Goal: Task Accomplishment & Management: Use online tool/utility

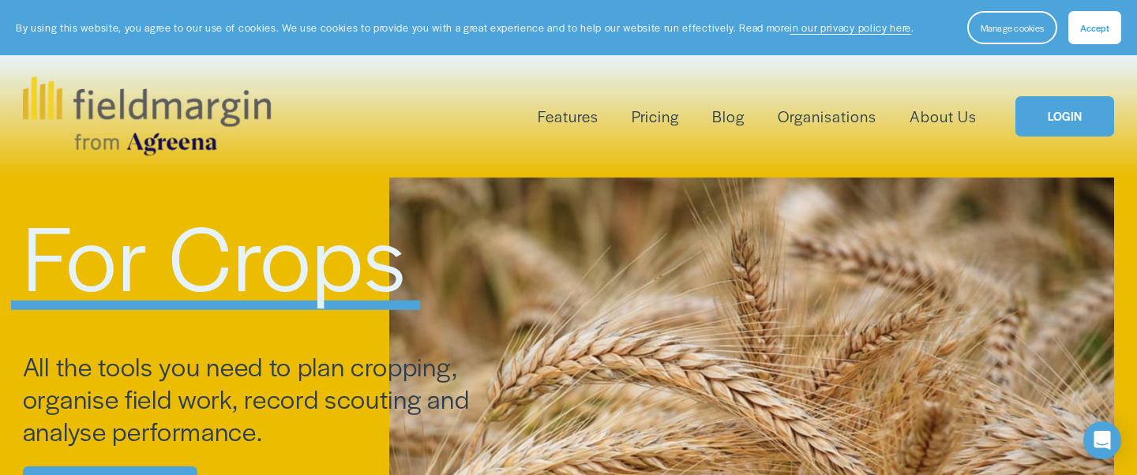
click at [1051, 114] on link "LOGIN" at bounding box center [1064, 116] width 99 height 40
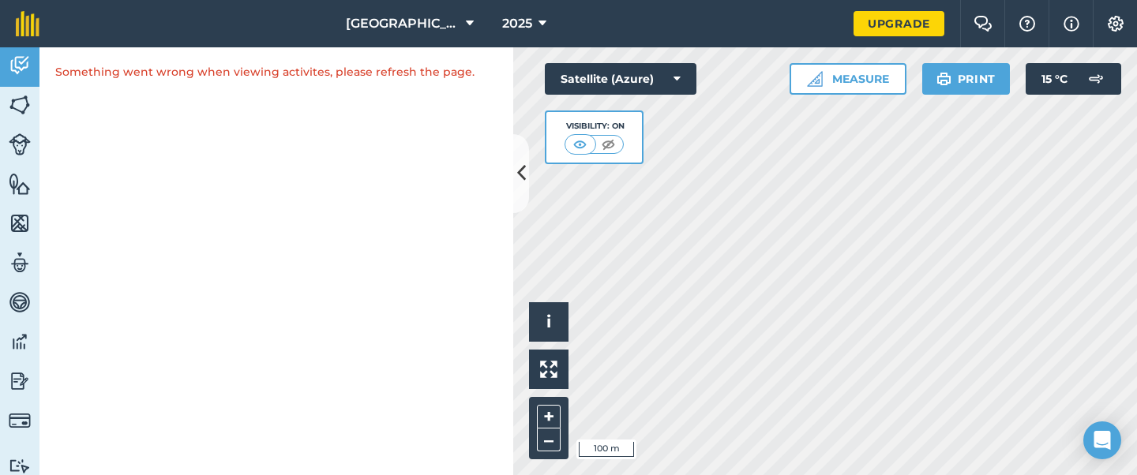
click at [700, 474] on html "Gwern Newydd 2025 Upgrade Farm Chat Help Info Settings Map printing is not avai…" at bounding box center [568, 237] width 1137 height 475
click at [818, 474] on html "Gwern Newydd 2025 Upgrade Farm Chat Help Info Settings Map printing is not avai…" at bounding box center [568, 237] width 1137 height 475
click at [763, 474] on html "Gwern Newydd 2025 Upgrade Farm Chat Help Info Settings Map printing is not avai…" at bounding box center [568, 237] width 1137 height 475
click at [547, 412] on button "+" at bounding box center [549, 417] width 24 height 24
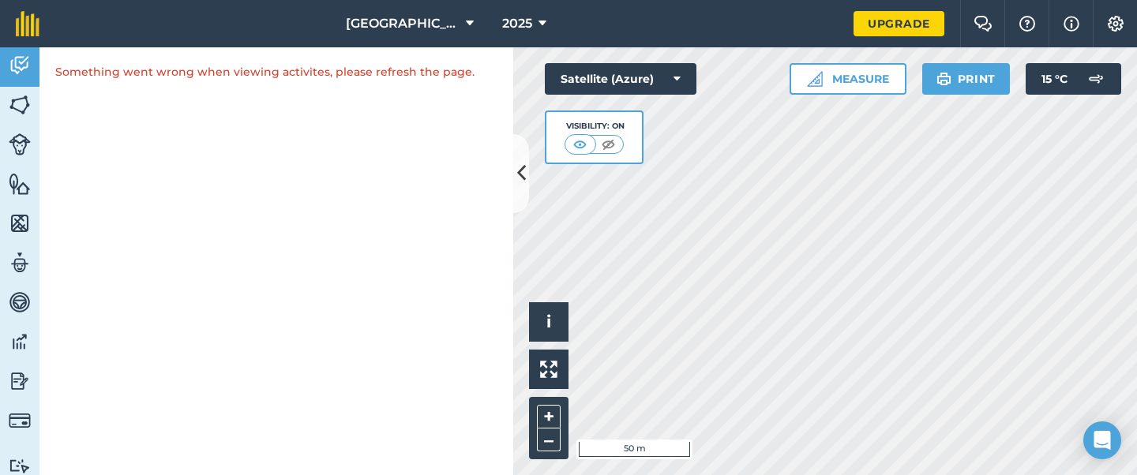
click at [855, 84] on button "Measure" at bounding box center [847, 79] width 117 height 32
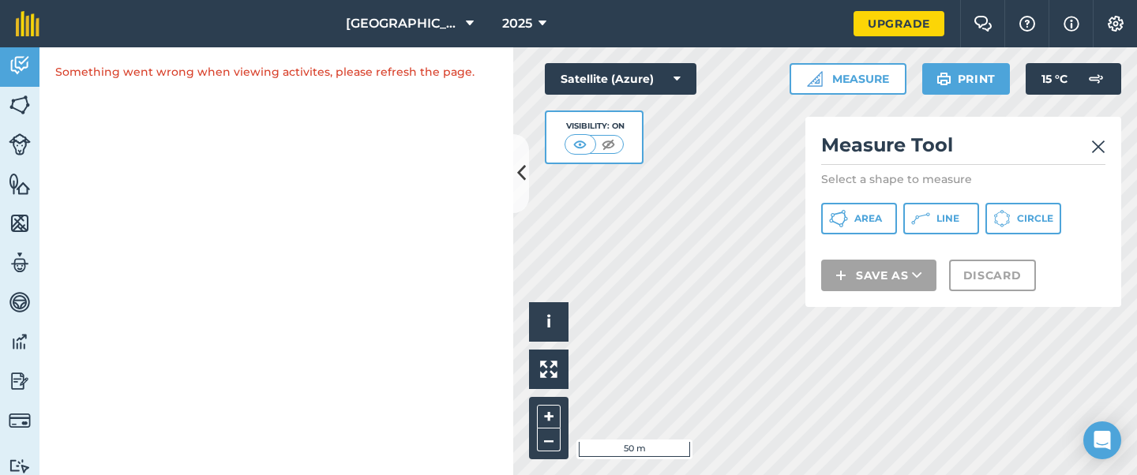
click at [861, 215] on span "Area" at bounding box center [868, 218] width 28 height 13
click at [862, 219] on span "Area" at bounding box center [868, 218] width 28 height 13
click at [1101, 147] on img at bounding box center [1098, 146] width 14 height 19
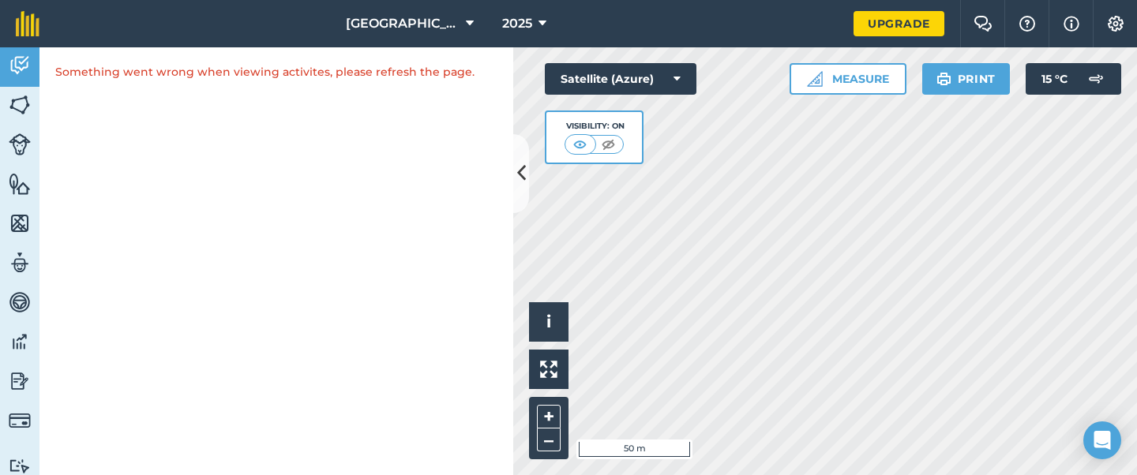
click at [519, 172] on icon at bounding box center [521, 173] width 9 height 28
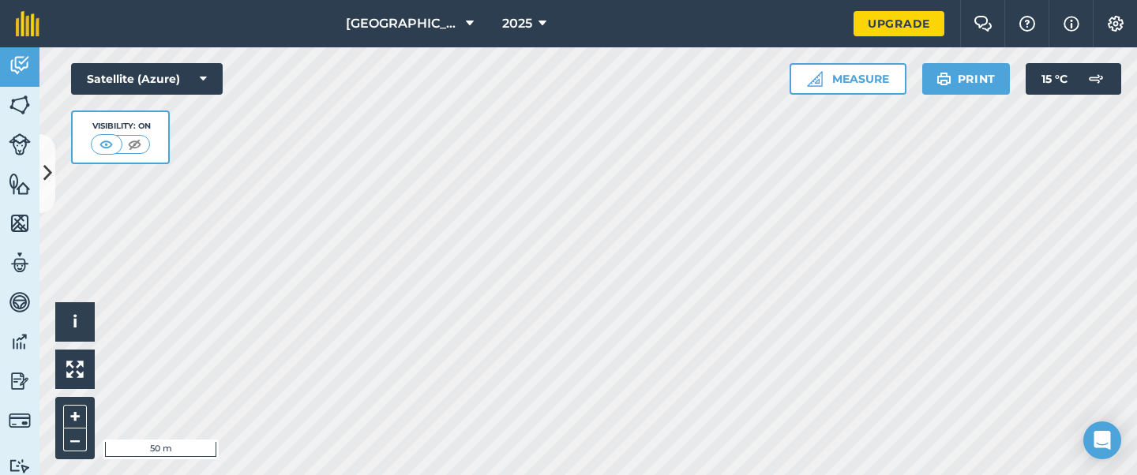
click at [851, 80] on button "Measure" at bounding box center [847, 79] width 117 height 32
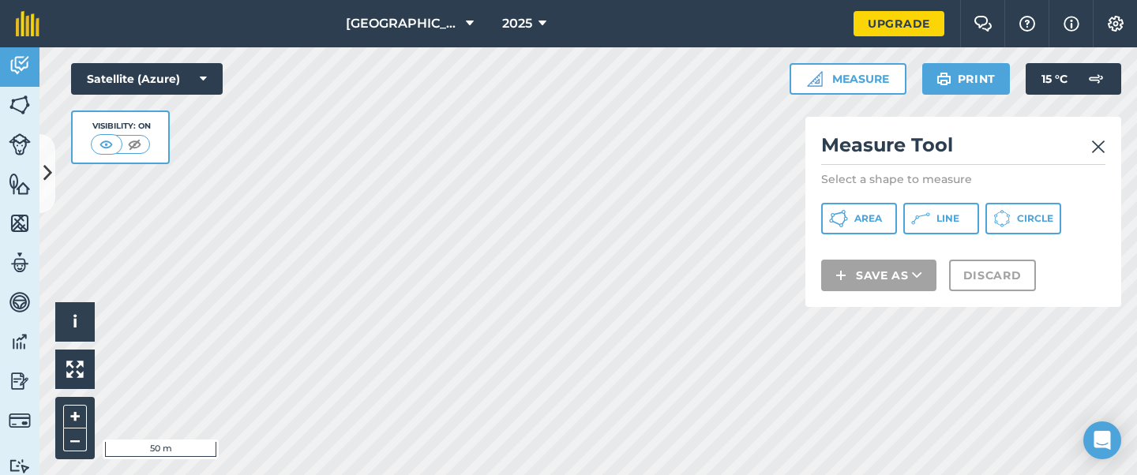
click at [855, 222] on span "Area" at bounding box center [868, 218] width 28 height 13
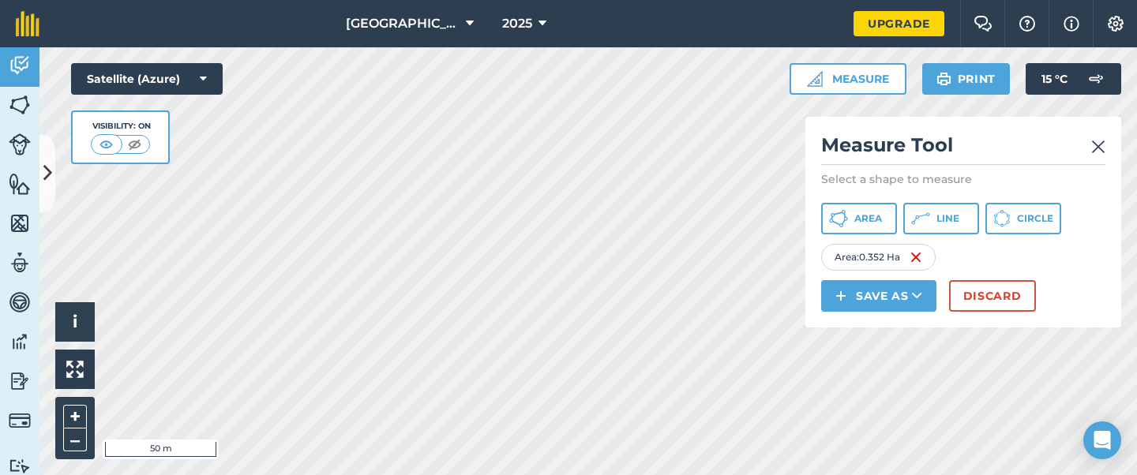
click at [982, 296] on button "Discard" at bounding box center [992, 296] width 87 height 32
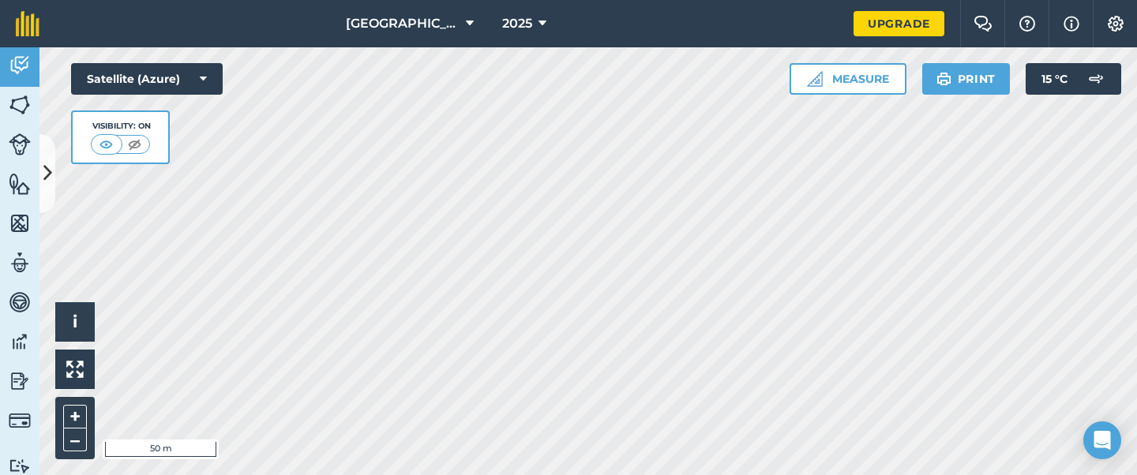
click at [858, 78] on button "Measure" at bounding box center [847, 79] width 117 height 32
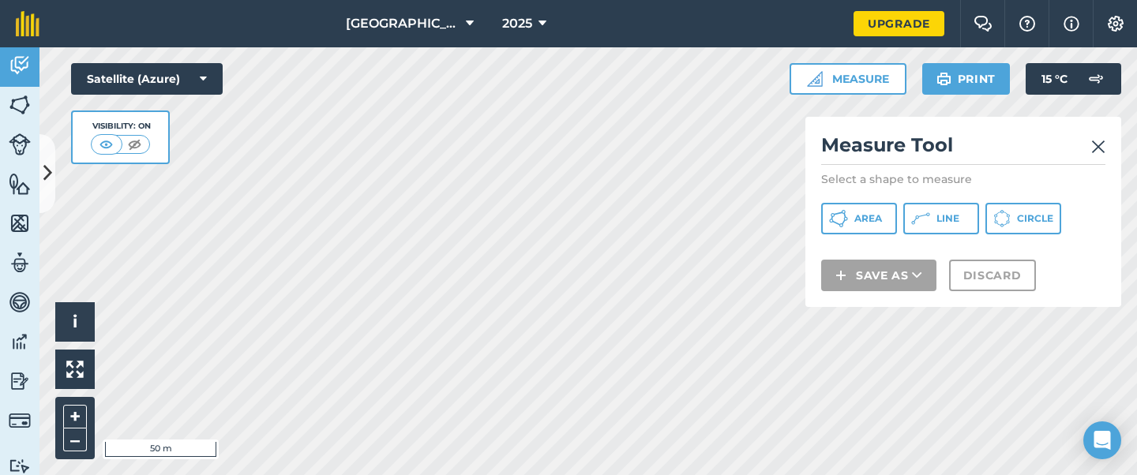
click at [843, 219] on icon at bounding box center [838, 218] width 19 height 19
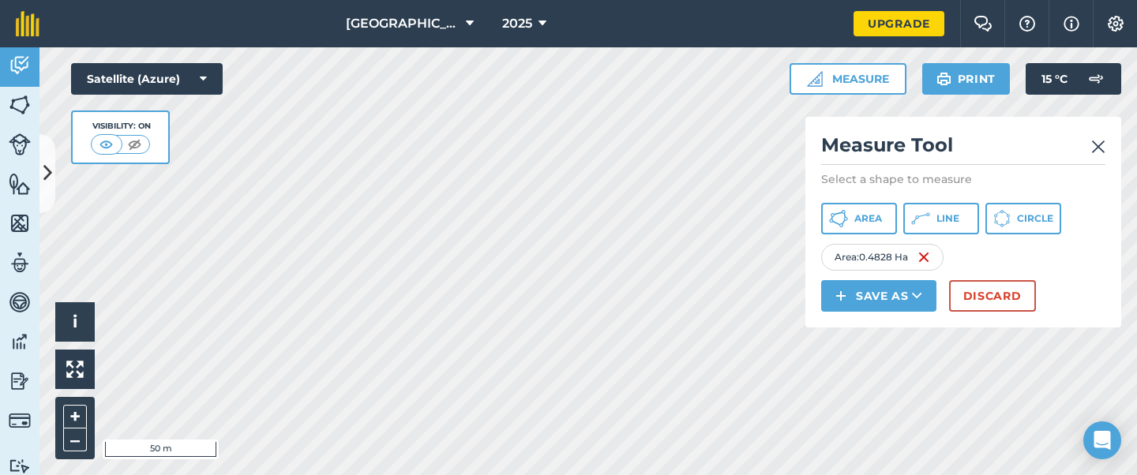
click at [990, 291] on button "Discard" at bounding box center [992, 296] width 87 height 32
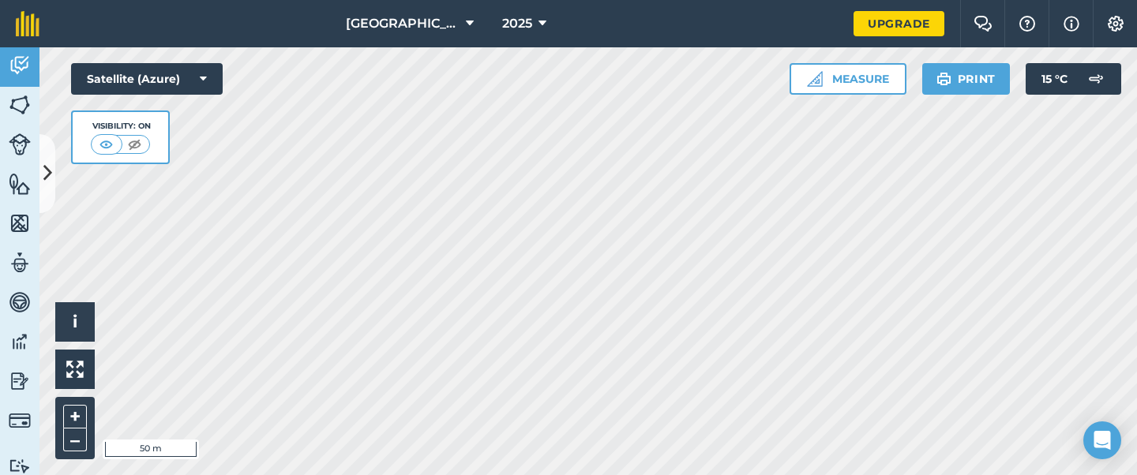
click at [677, 474] on html "Gwern Newydd 2025 Upgrade Farm Chat Help Info Settings Map printing is not avai…" at bounding box center [568, 237] width 1137 height 475
click at [874, 80] on button "Measure" at bounding box center [847, 79] width 117 height 32
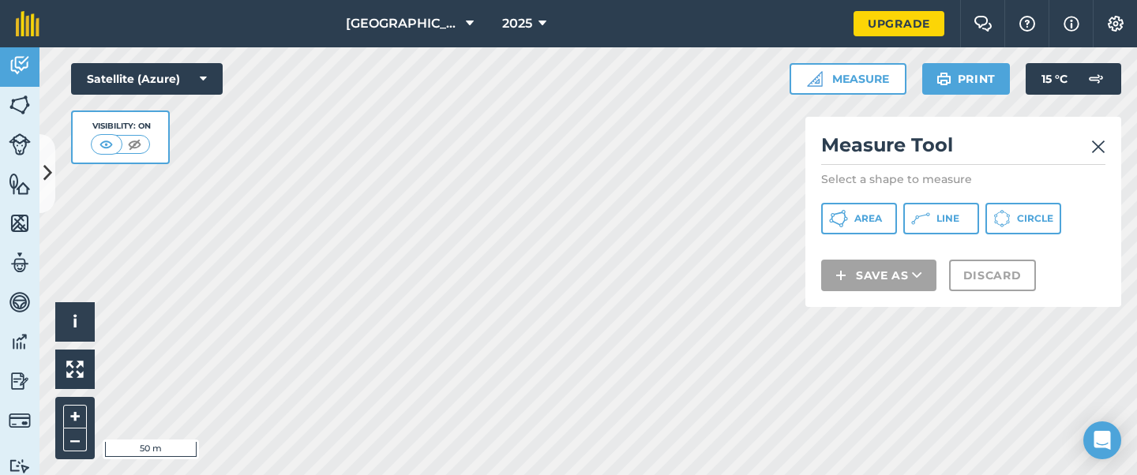
click at [847, 220] on icon at bounding box center [838, 218] width 19 height 19
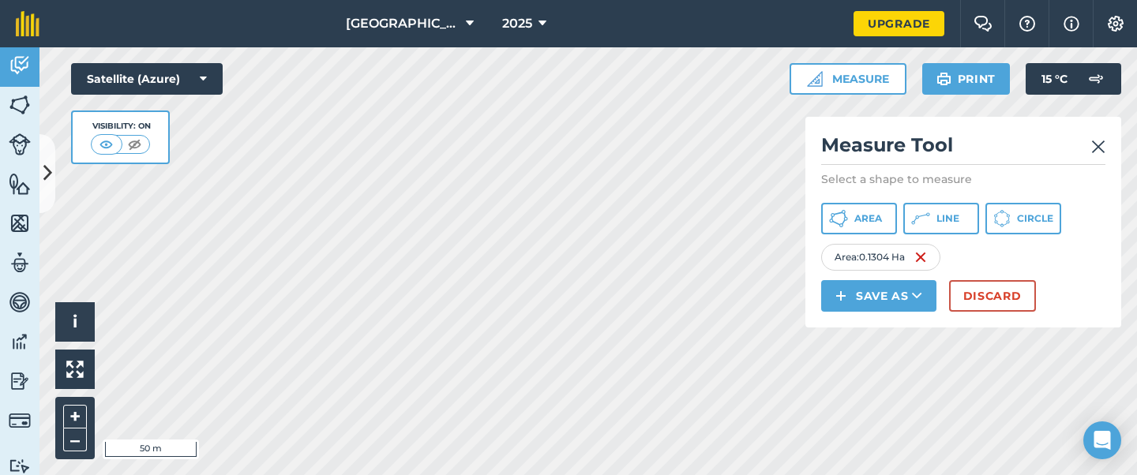
click at [1096, 146] on img at bounding box center [1098, 146] width 14 height 19
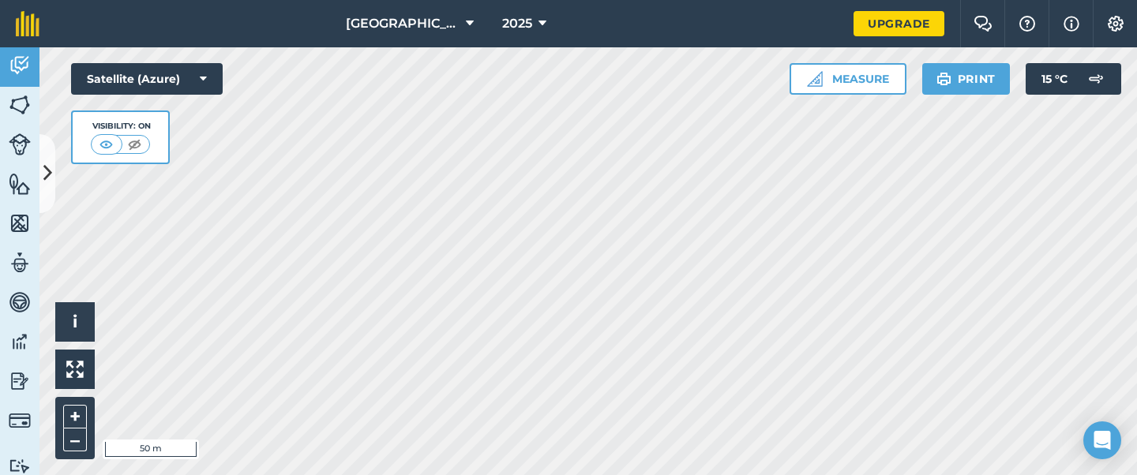
click at [466, 23] on icon at bounding box center [470, 23] width 8 height 19
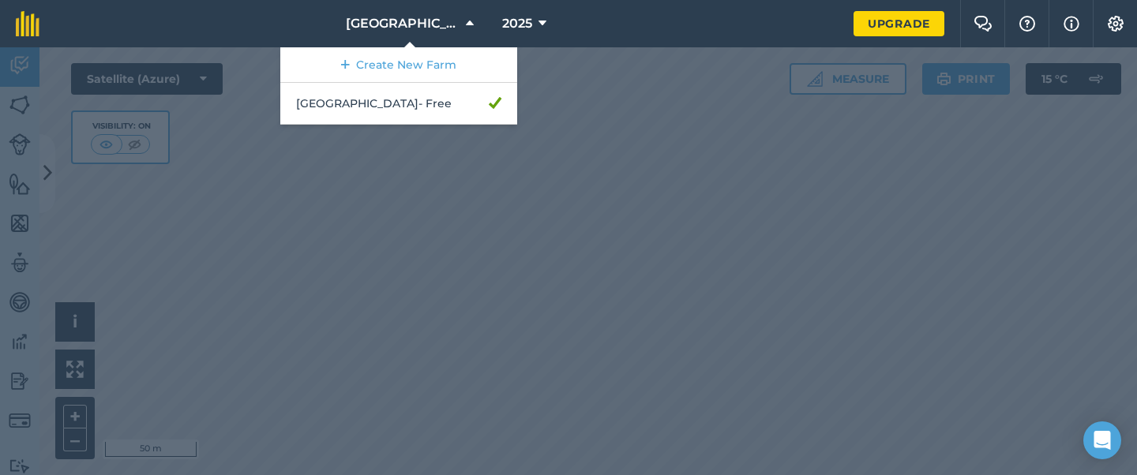
click at [629, 152] on div at bounding box center [568, 261] width 1137 height 428
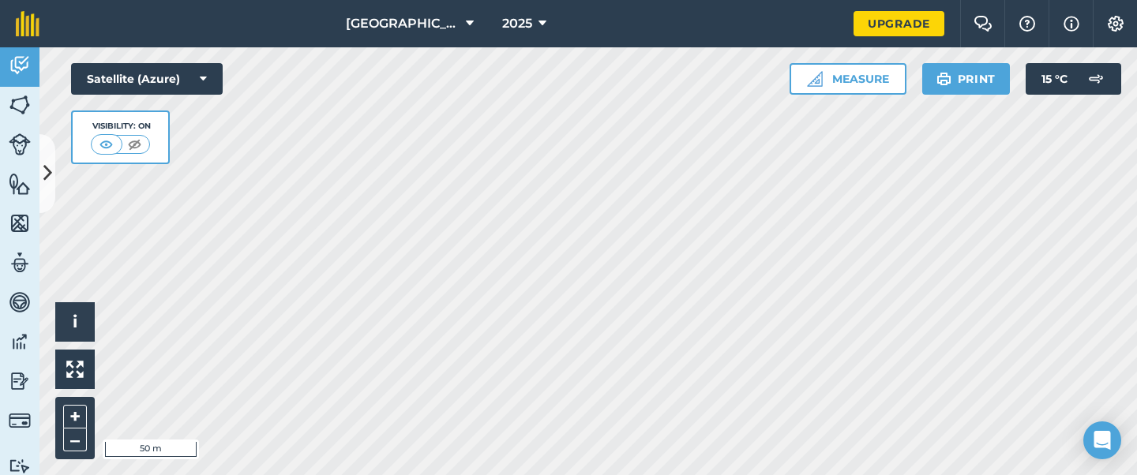
click at [22, 107] on img at bounding box center [20, 105] width 22 height 24
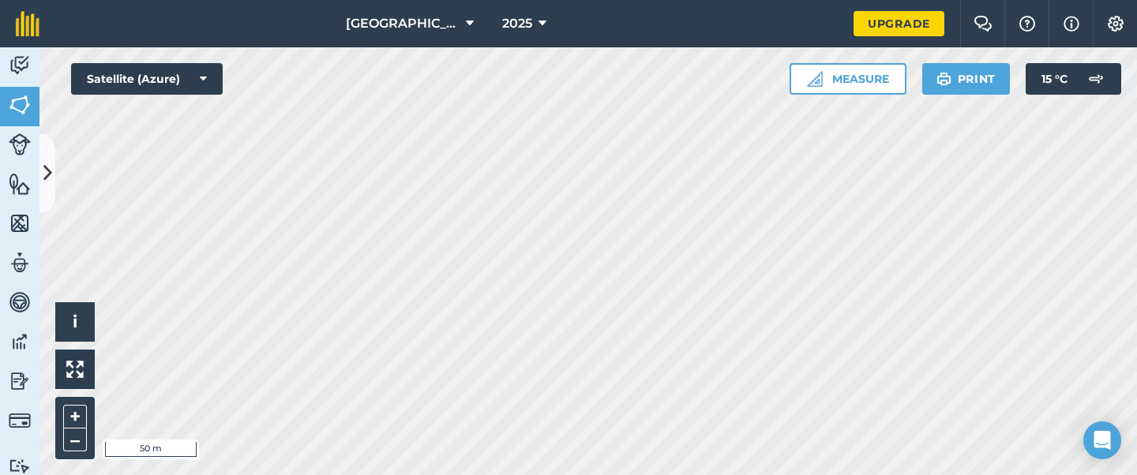
click at [24, 107] on img at bounding box center [20, 105] width 22 height 24
click at [21, 54] on img at bounding box center [20, 66] width 22 height 24
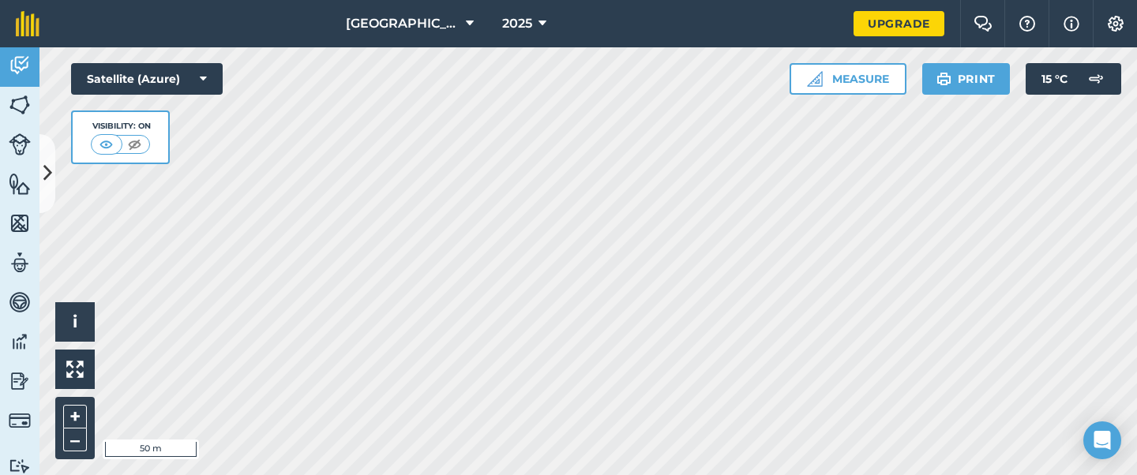
click at [112, 144] on img at bounding box center [106, 145] width 20 height 16
click at [29, 104] on img at bounding box center [20, 105] width 22 height 24
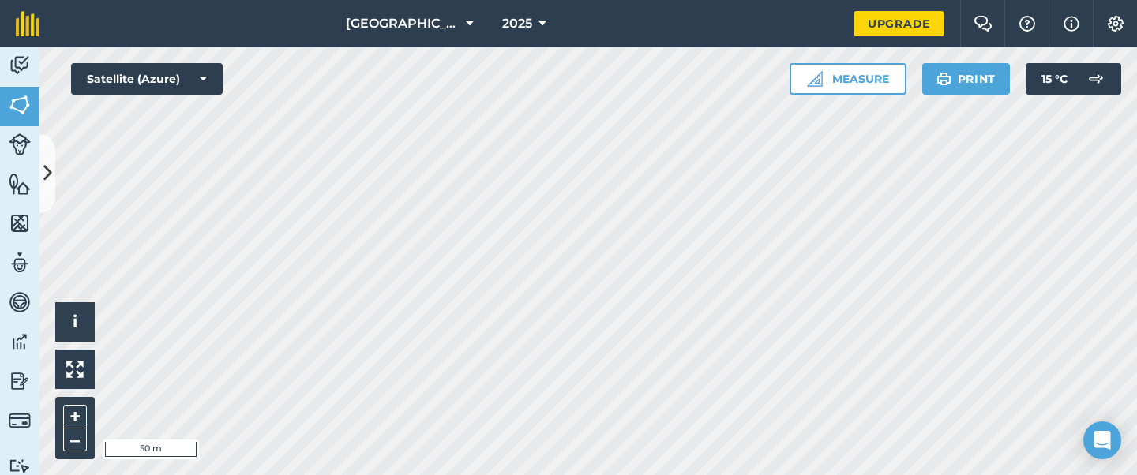
click at [17, 143] on img at bounding box center [20, 144] width 22 height 22
click at [46, 178] on icon at bounding box center [47, 173] width 9 height 28
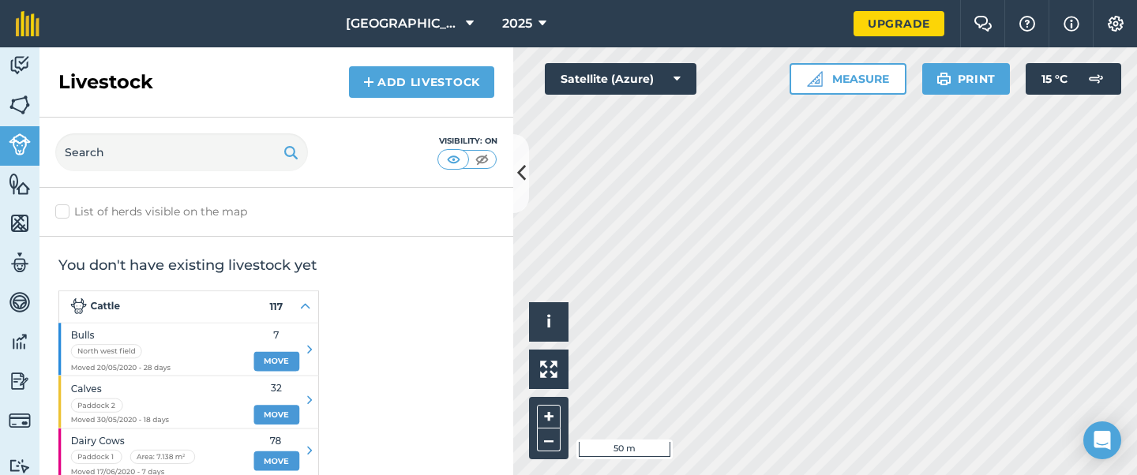
click at [20, 101] on img at bounding box center [20, 105] width 22 height 24
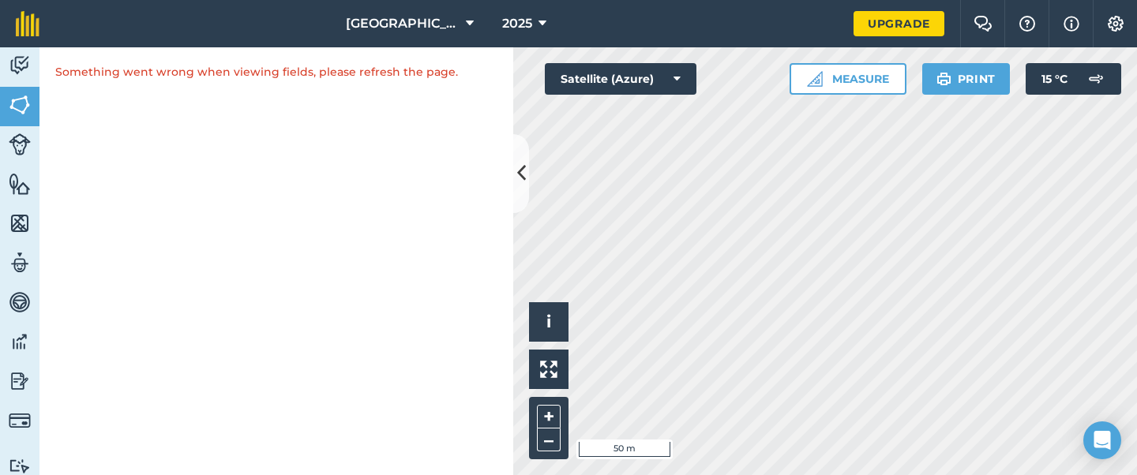
click at [17, 134] on img at bounding box center [20, 144] width 22 height 22
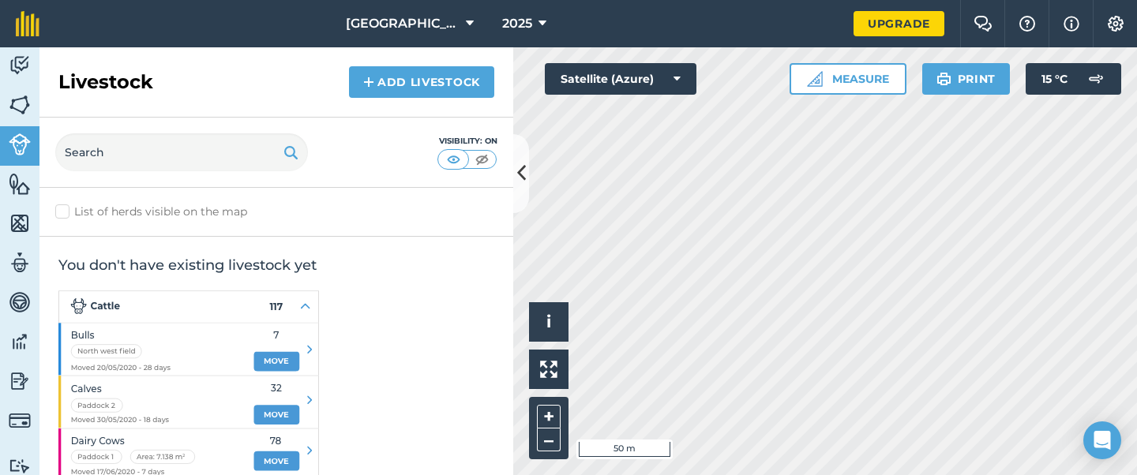
click at [15, 183] on img at bounding box center [20, 184] width 22 height 24
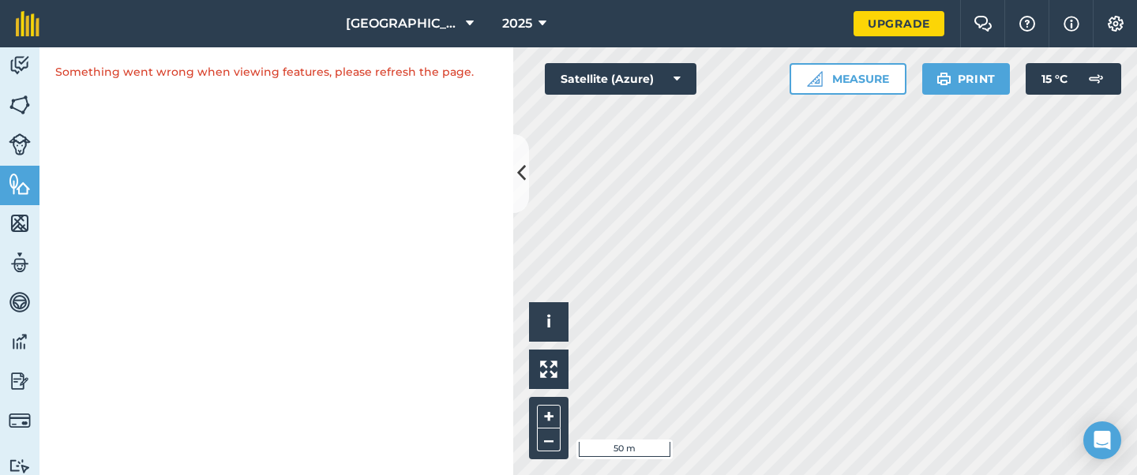
click at [12, 219] on img at bounding box center [20, 224] width 22 height 24
click at [20, 264] on img at bounding box center [20, 263] width 22 height 24
click at [18, 300] on img at bounding box center [20, 303] width 22 height 24
click at [18, 339] on img at bounding box center [20, 342] width 22 height 24
click at [17, 370] on img at bounding box center [20, 381] width 22 height 24
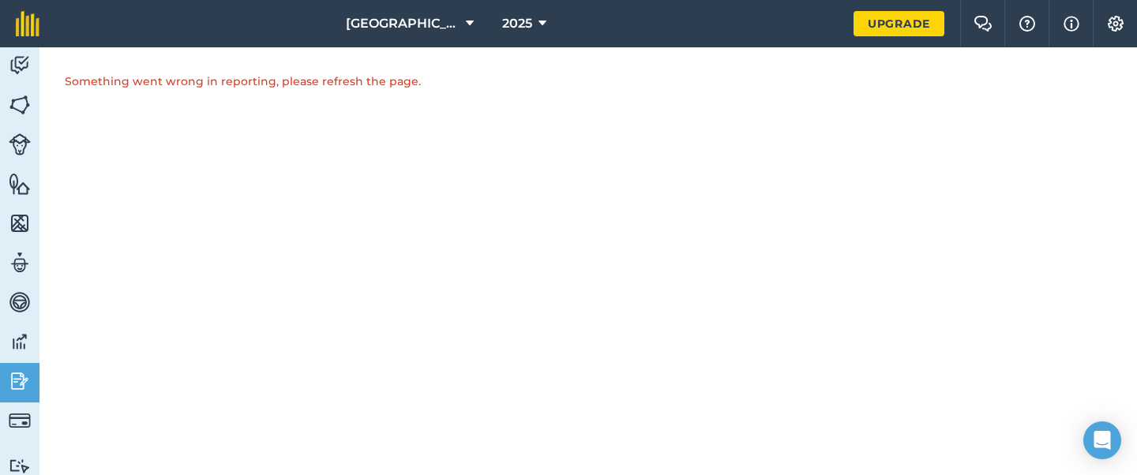
click at [17, 415] on img at bounding box center [20, 421] width 22 height 22
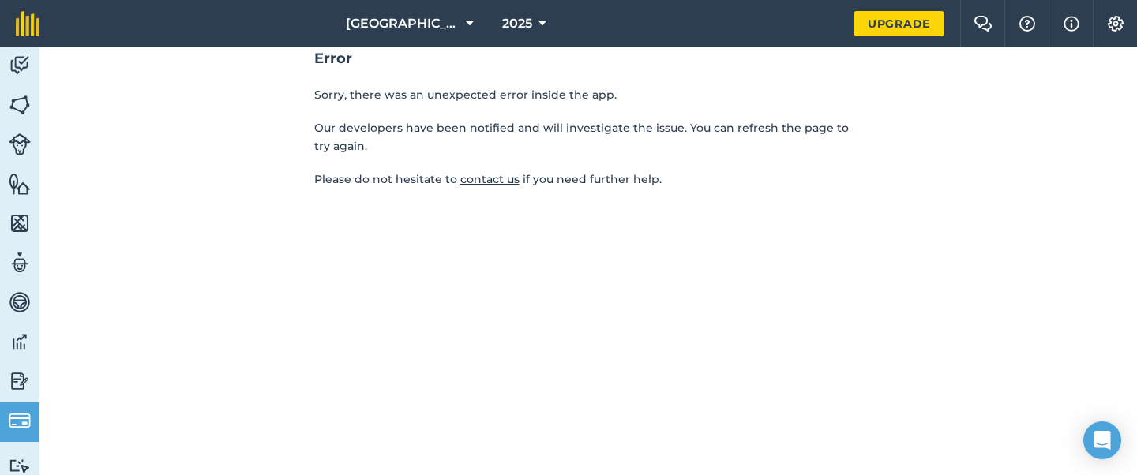
click at [24, 69] on img at bounding box center [20, 66] width 22 height 24
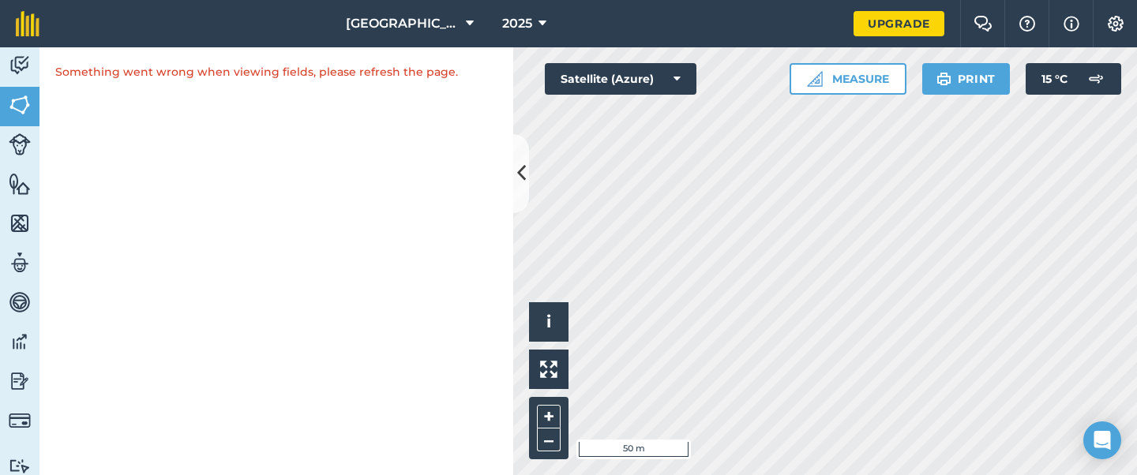
drag, startPoint x: 522, startPoint y: 167, endPoint x: 307, endPoint y: 167, distance: 214.7
click at [307, 167] on div "Something went wrong when viewing fields, please refresh the page." at bounding box center [276, 261] width 474 height 428
click at [522, 170] on icon at bounding box center [521, 173] width 9 height 28
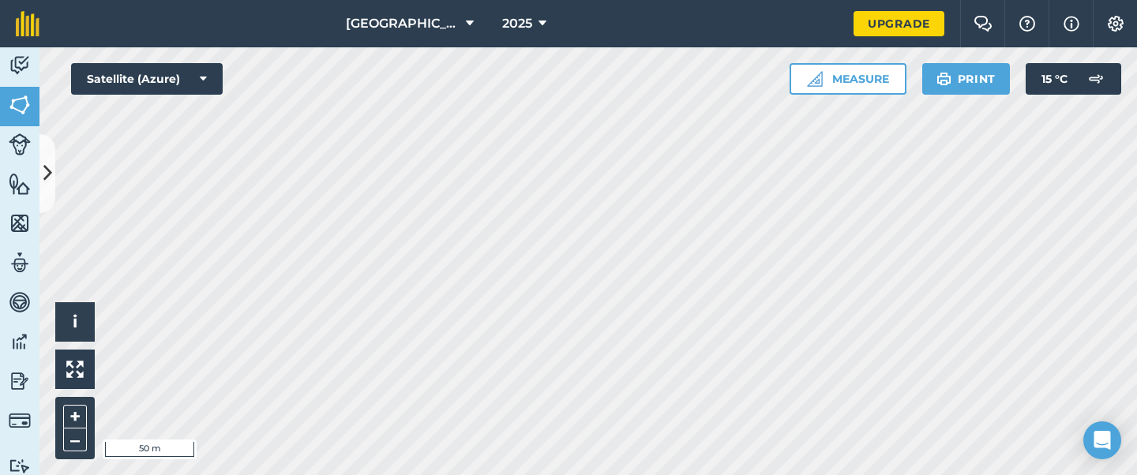
click at [330, 474] on html "Gwern Newydd 2025 Upgrade Farm Chat Help Info Settings Map printing is not avai…" at bounding box center [568, 237] width 1137 height 475
click at [76, 440] on button "–" at bounding box center [75, 440] width 24 height 23
click at [514, 474] on html "Gwern Newydd 2025 Upgrade Farm Chat Help Info Settings Map printing is not avai…" at bounding box center [568, 237] width 1137 height 475
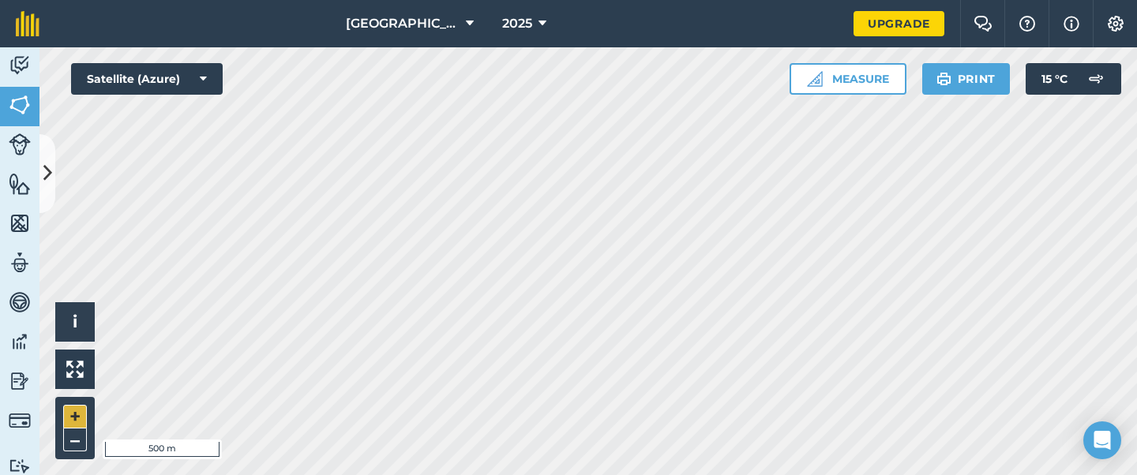
click at [71, 415] on button "+" at bounding box center [75, 417] width 24 height 24
click at [878, 78] on button "Measure" at bounding box center [847, 79] width 117 height 32
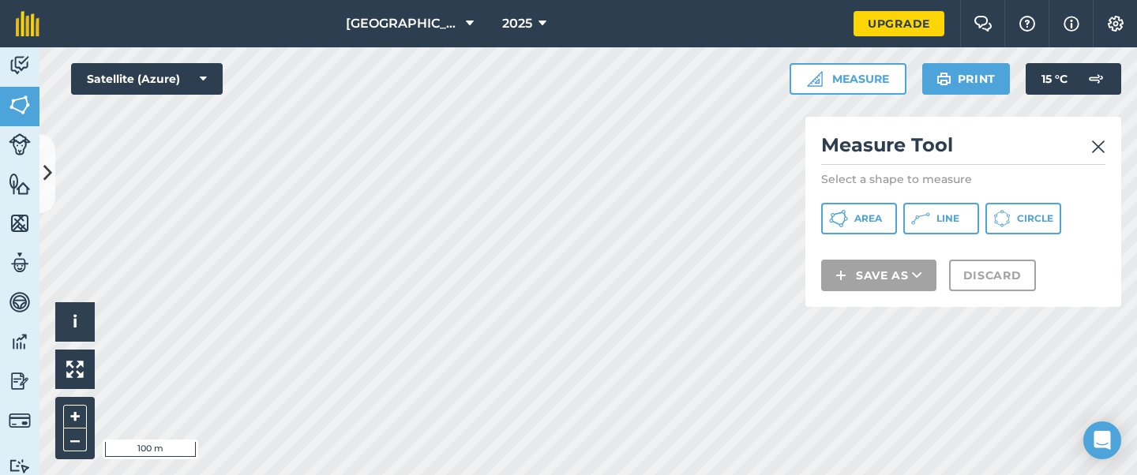
click at [877, 215] on span "Area" at bounding box center [868, 218] width 28 height 13
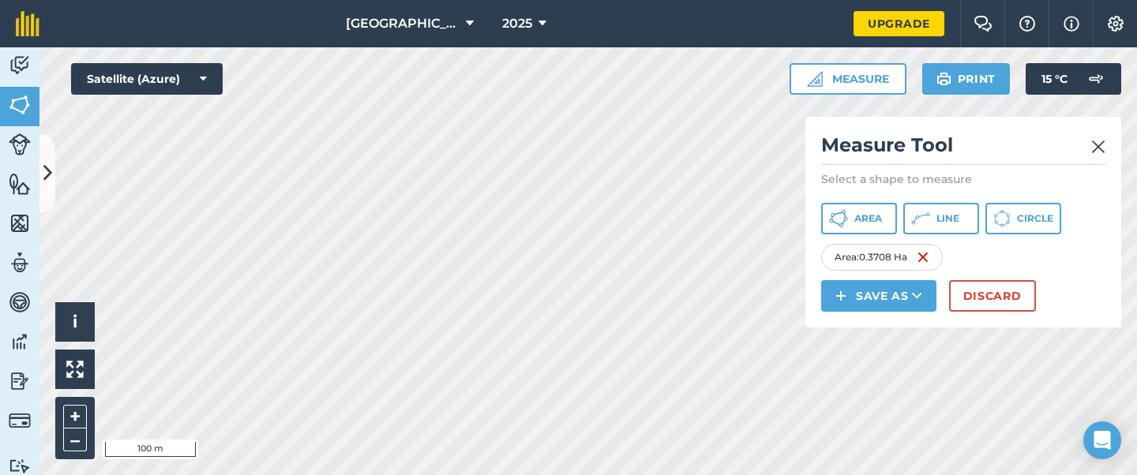
click at [987, 296] on button "Discard" at bounding box center [992, 296] width 87 height 32
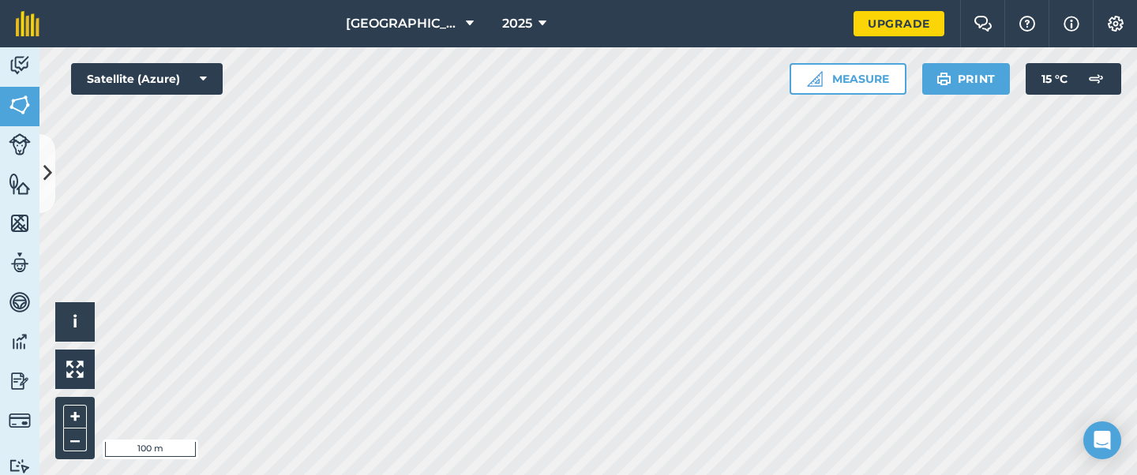
click at [864, 77] on button "Measure" at bounding box center [847, 79] width 117 height 32
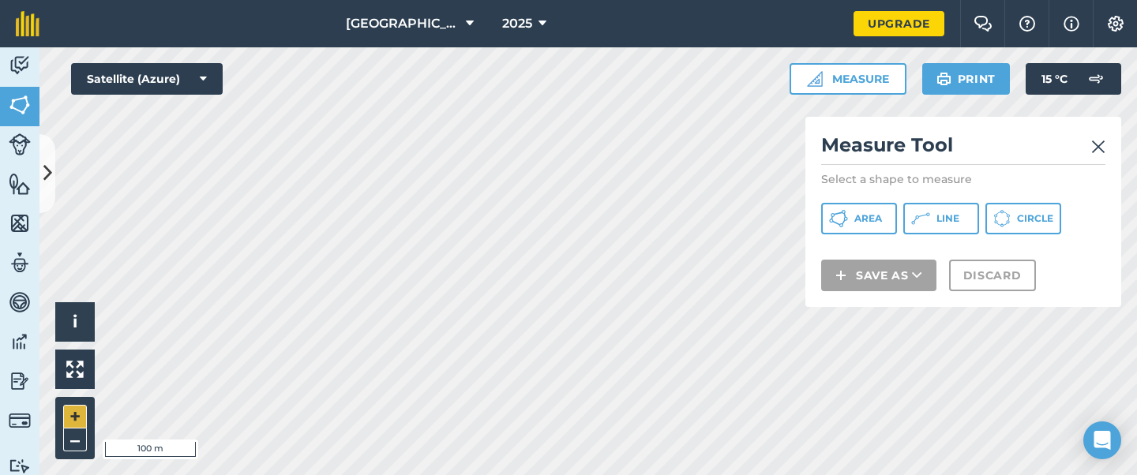
click at [71, 425] on button "+" at bounding box center [75, 417] width 24 height 24
click at [71, 440] on button "–" at bounding box center [75, 440] width 24 height 23
click at [857, 214] on span "Area" at bounding box center [868, 218] width 28 height 13
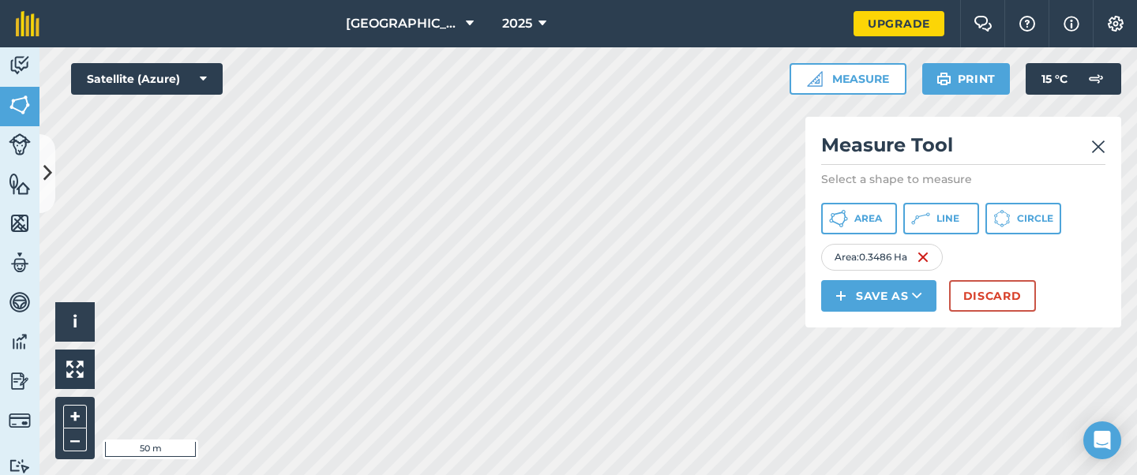
click at [920, 295] on icon at bounding box center [917, 296] width 10 height 16
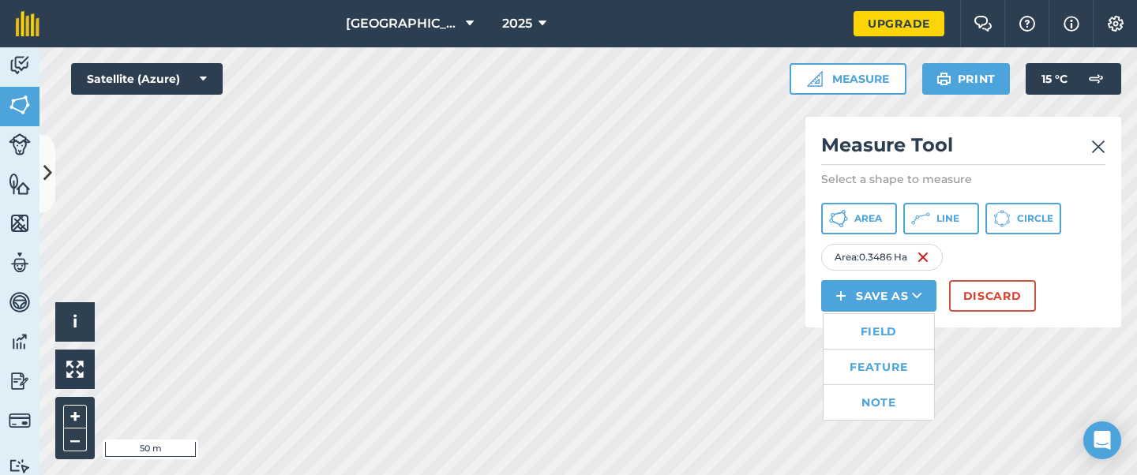
click at [894, 335] on link "Field" at bounding box center [878, 331] width 111 height 35
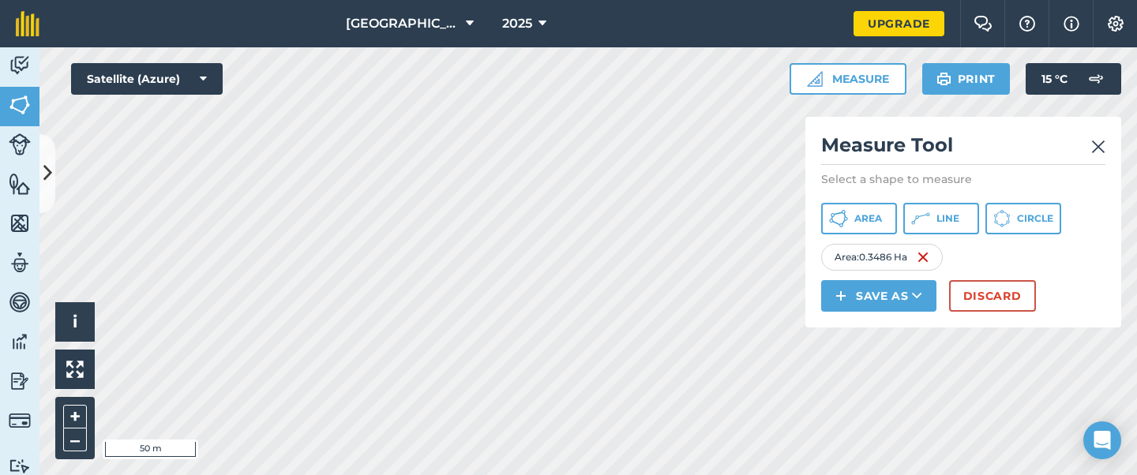
click at [917, 290] on icon at bounding box center [917, 296] width 10 height 16
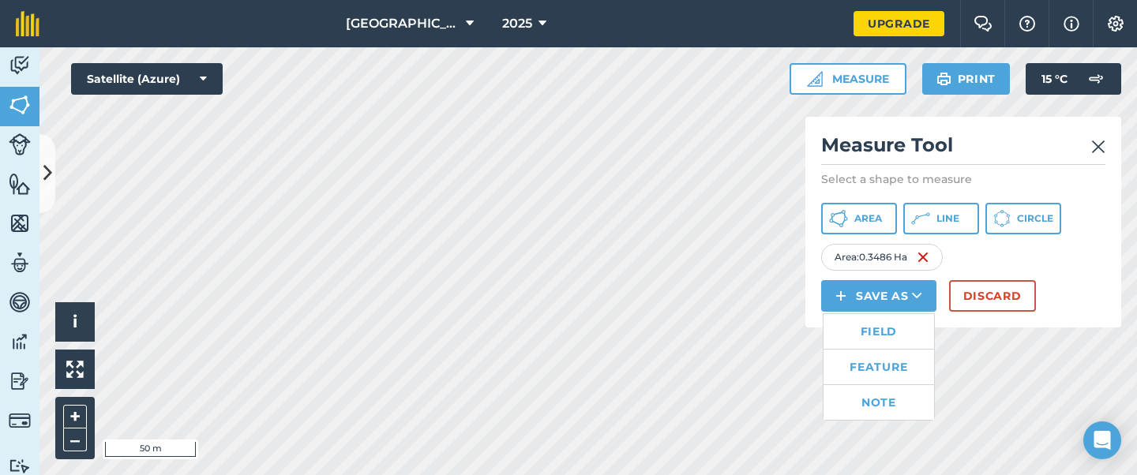
click at [872, 335] on link "Field" at bounding box center [878, 331] width 111 height 35
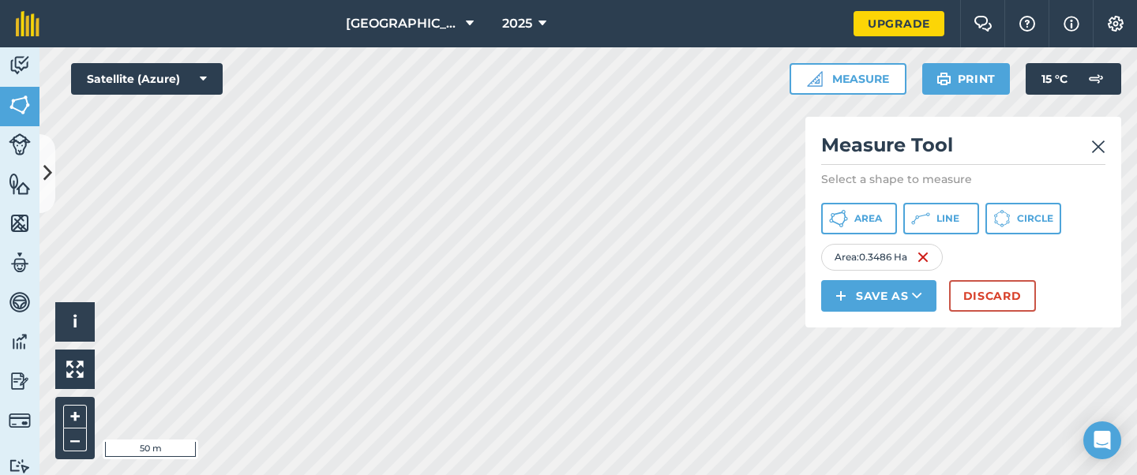
click at [1100, 144] on img at bounding box center [1098, 146] width 14 height 19
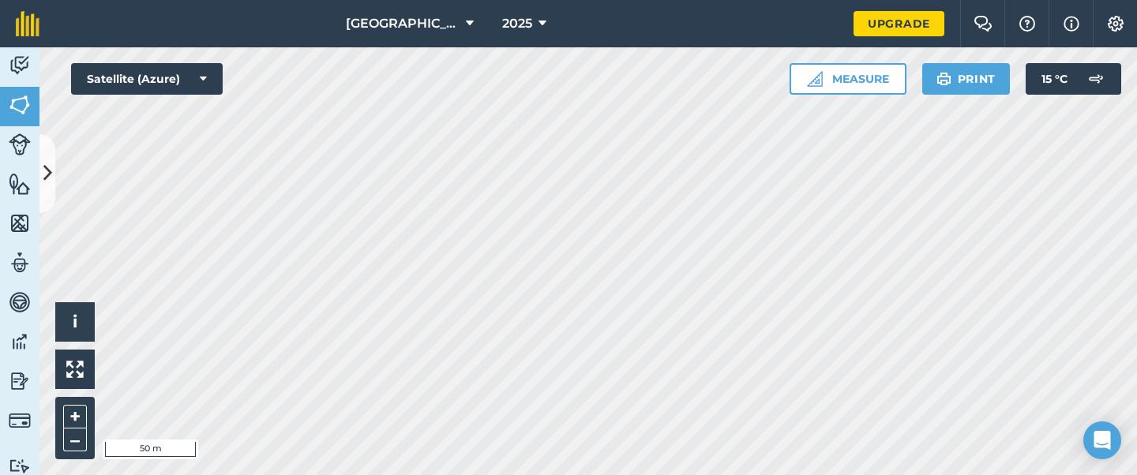
click at [860, 77] on button "Measure" at bounding box center [847, 79] width 117 height 32
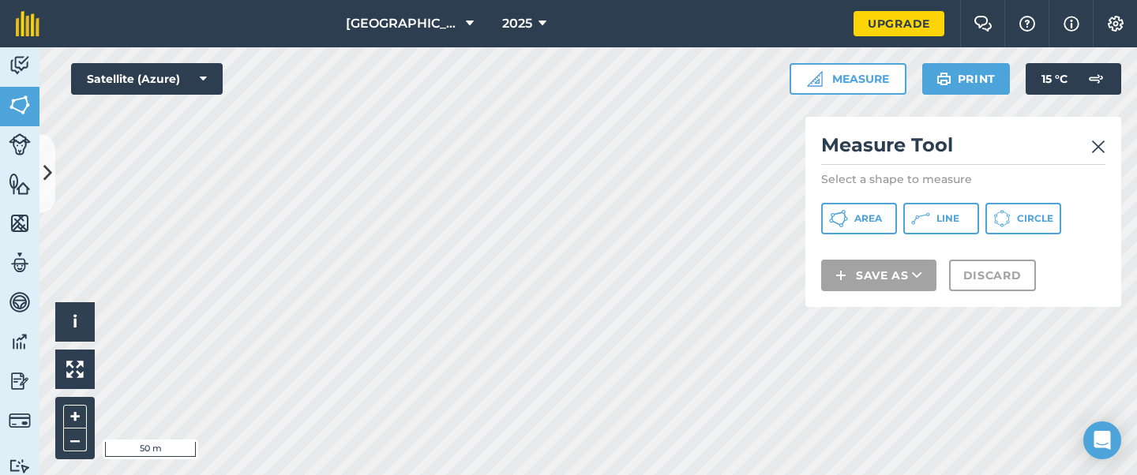
click at [867, 219] on span "Area" at bounding box center [868, 218] width 28 height 13
click at [847, 217] on icon at bounding box center [838, 218] width 19 height 19
click at [948, 214] on span "Line" at bounding box center [947, 218] width 23 height 13
click at [877, 220] on span "Area" at bounding box center [868, 218] width 28 height 13
click at [1101, 146] on img at bounding box center [1098, 146] width 14 height 19
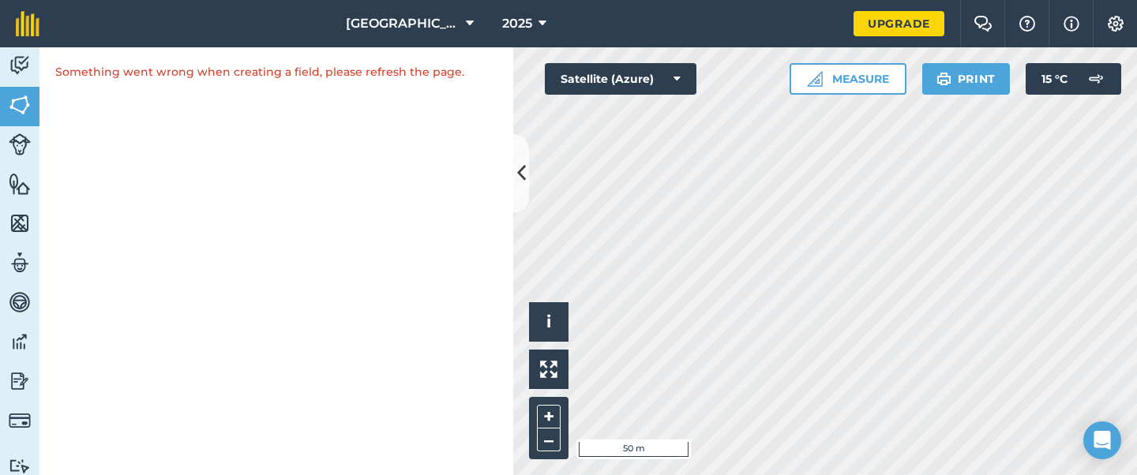
click at [26, 106] on img at bounding box center [20, 105] width 22 height 24
click at [519, 175] on icon at bounding box center [521, 173] width 9 height 28
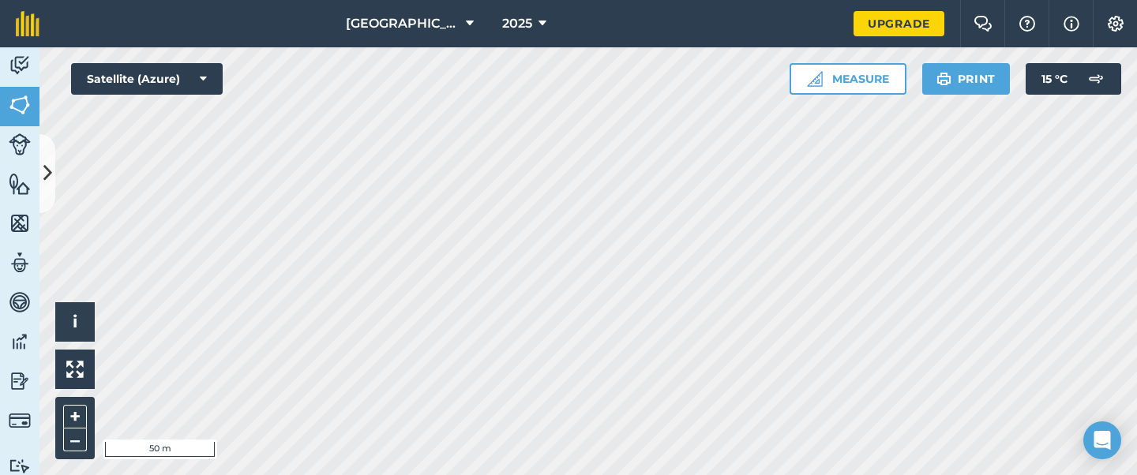
click at [1115, 25] on img at bounding box center [1115, 24] width 19 height 16
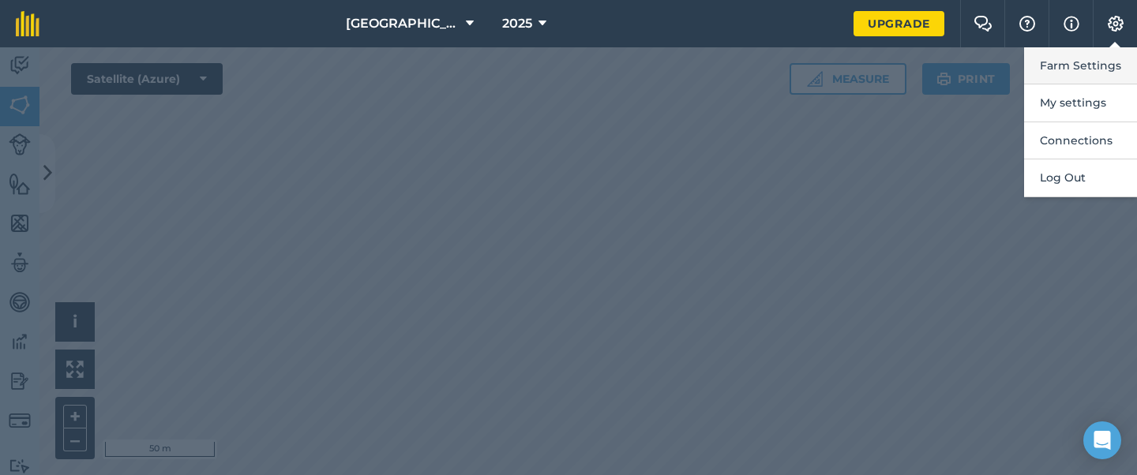
click at [1081, 73] on button "Farm Settings" at bounding box center [1080, 65] width 113 height 37
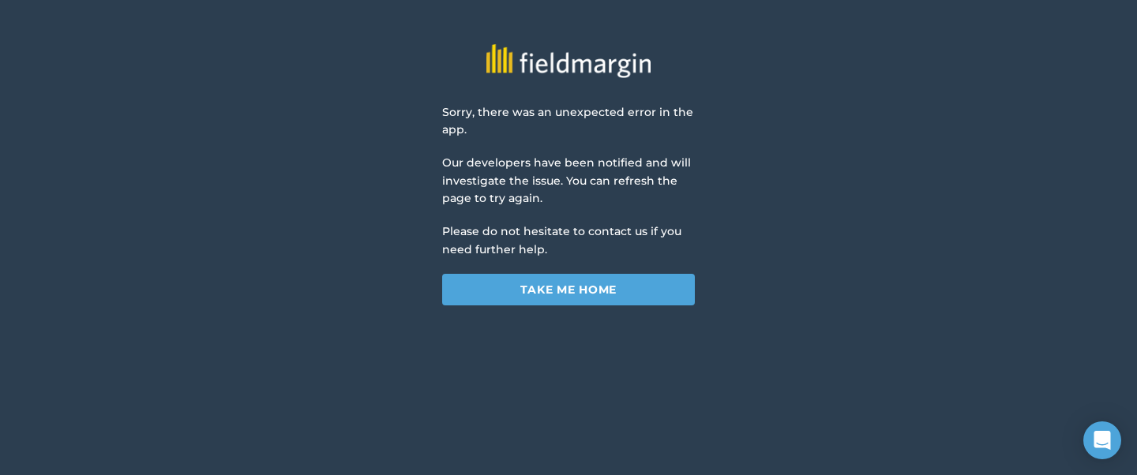
click at [624, 289] on link "Take me home" at bounding box center [568, 290] width 253 height 32
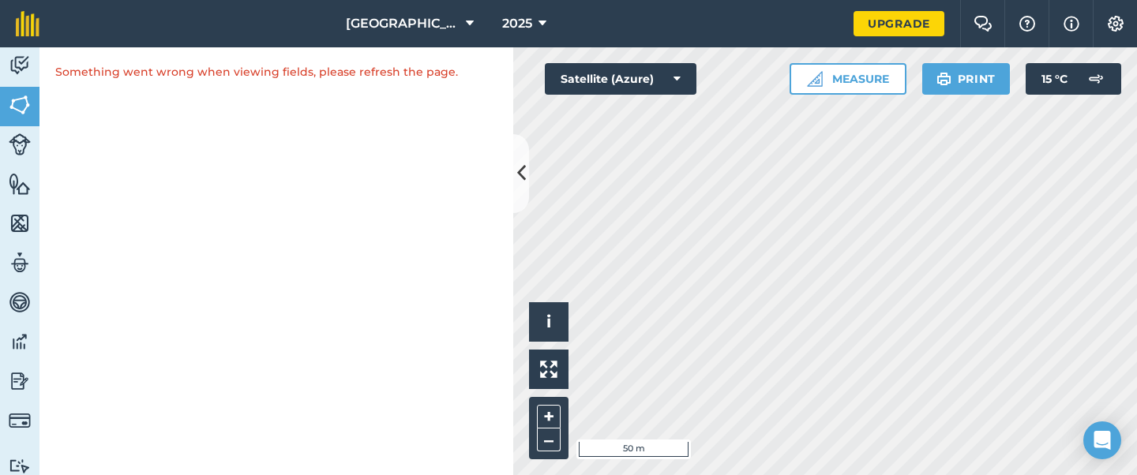
click at [523, 189] on button at bounding box center [521, 173] width 16 height 79
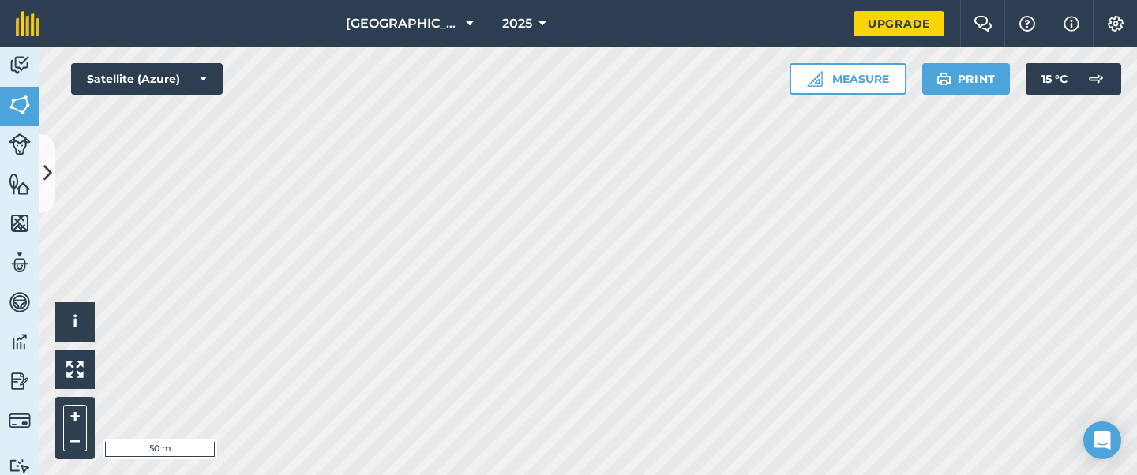
click at [202, 78] on icon at bounding box center [203, 79] width 7 height 16
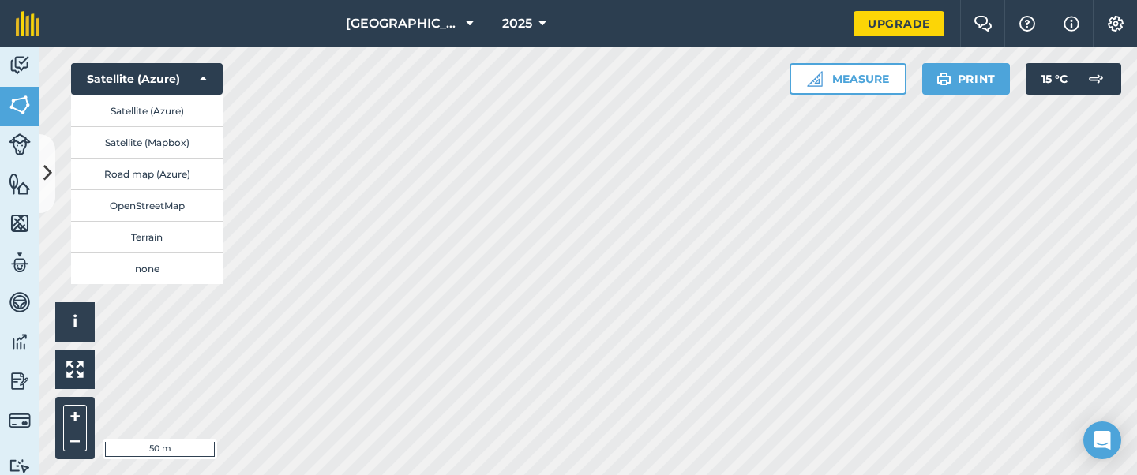
click at [207, 81] on button "Satellite (Azure)" at bounding box center [147, 79] width 152 height 32
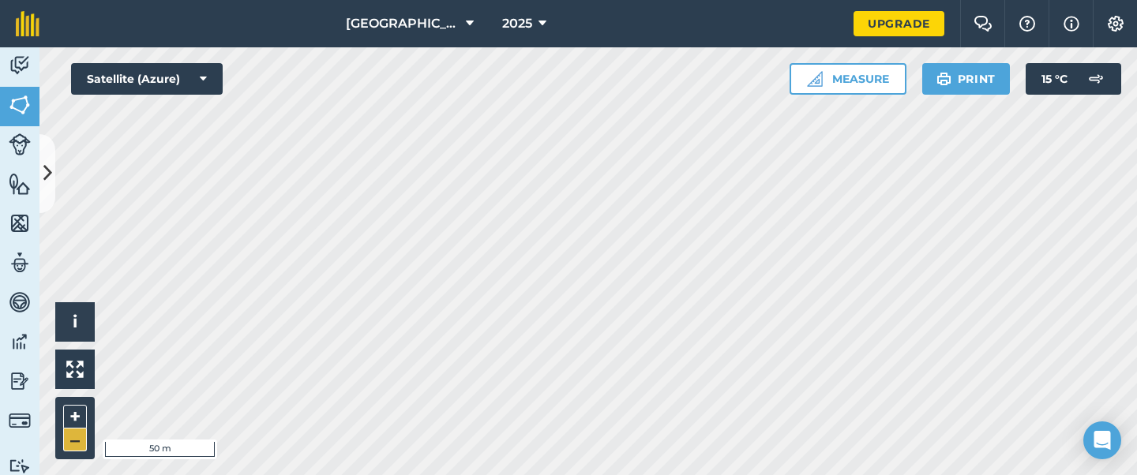
click at [66, 444] on button "–" at bounding box center [75, 440] width 24 height 23
click at [73, 415] on button "+" at bounding box center [75, 417] width 24 height 24
click at [854, 83] on button "Measure" at bounding box center [847, 79] width 117 height 32
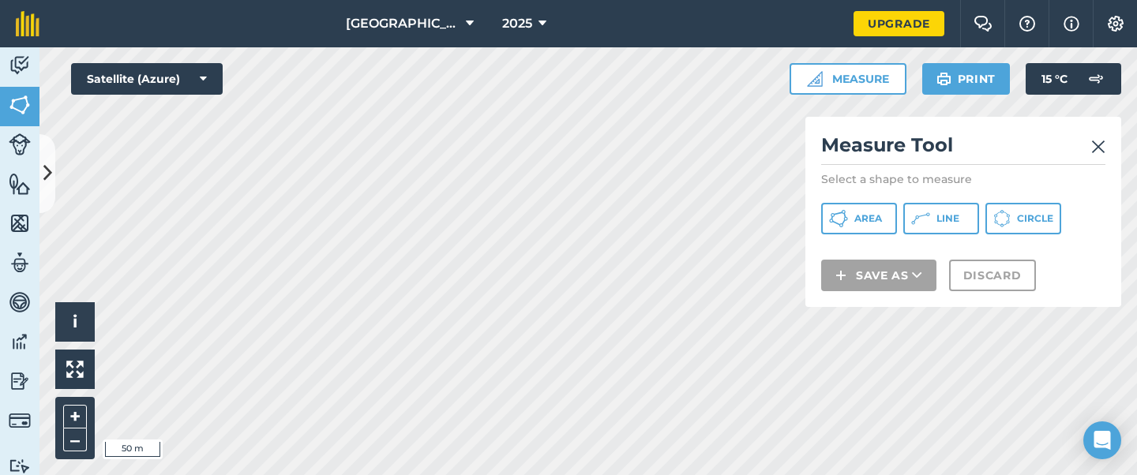
click at [842, 215] on icon at bounding box center [838, 218] width 19 height 19
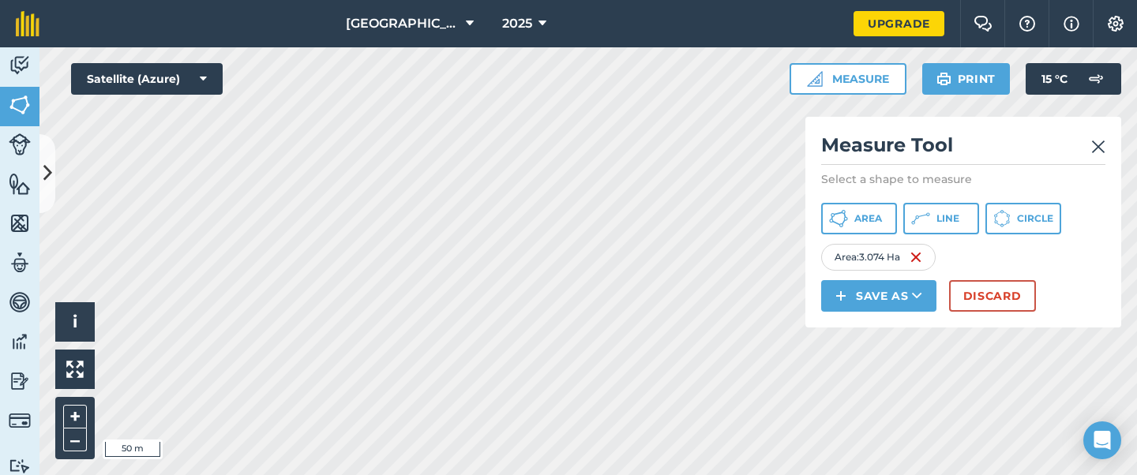
click at [980, 292] on button "Discard" at bounding box center [992, 296] width 87 height 32
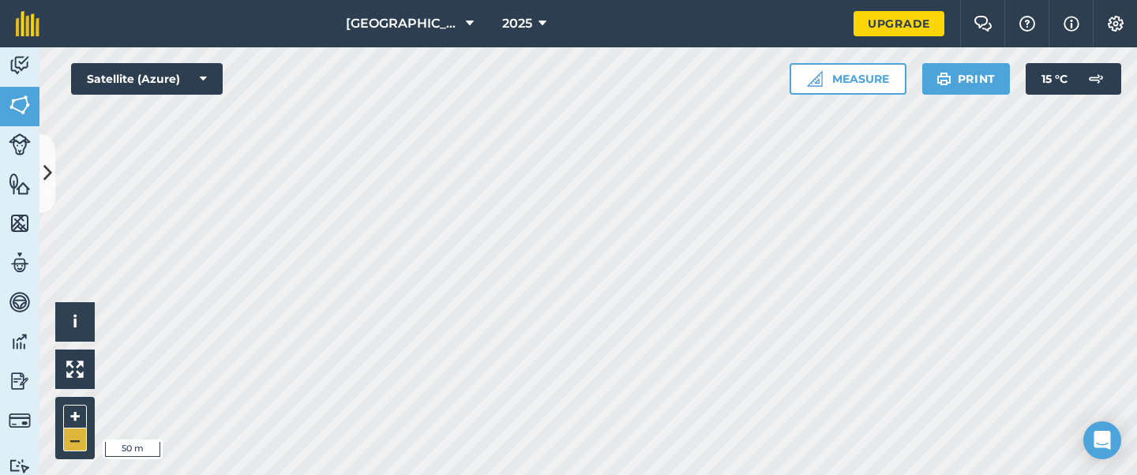
click at [70, 438] on button "–" at bounding box center [75, 440] width 24 height 23
click at [313, 474] on html "[GEOGRAPHIC_DATA] 2025 Upgrade Farm Chat Help Info Settings Map printing is not…" at bounding box center [568, 237] width 1137 height 475
click at [624, 474] on html "[GEOGRAPHIC_DATA] 2025 Upgrade Farm Chat Help Info Settings Map printing is not…" at bounding box center [568, 237] width 1137 height 475
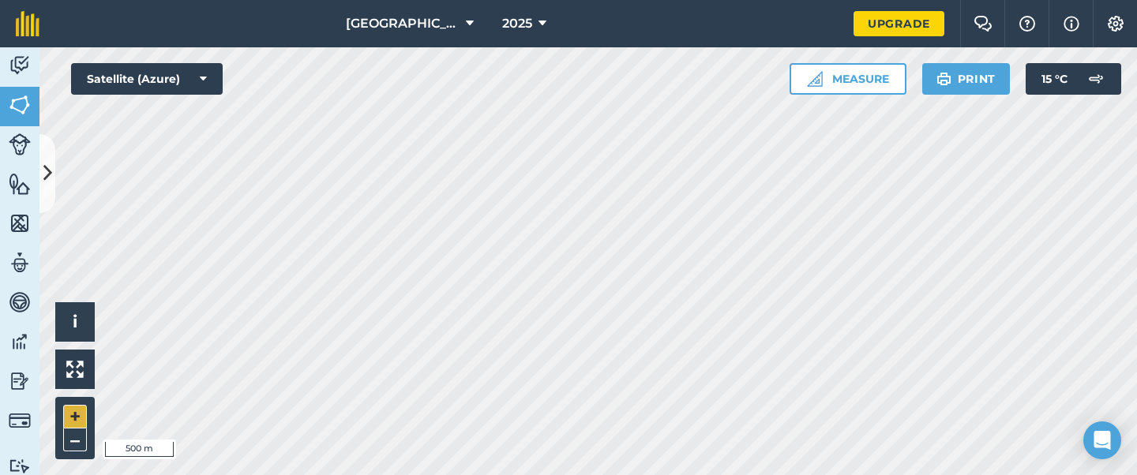
click at [75, 411] on button "+" at bounding box center [75, 417] width 24 height 24
click at [583, 42] on div "[GEOGRAPHIC_DATA] 2025 Upgrade Farm Chat Help Info Settings Map printing is not…" at bounding box center [568, 237] width 1137 height 475
click at [849, 80] on button "Measure" at bounding box center [847, 79] width 117 height 32
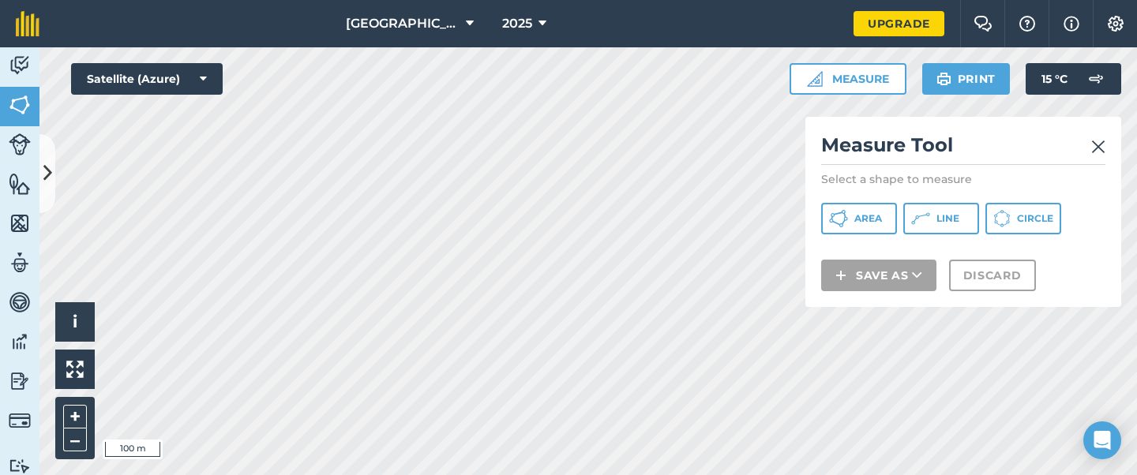
click at [866, 216] on span "Area" at bounding box center [868, 218] width 28 height 13
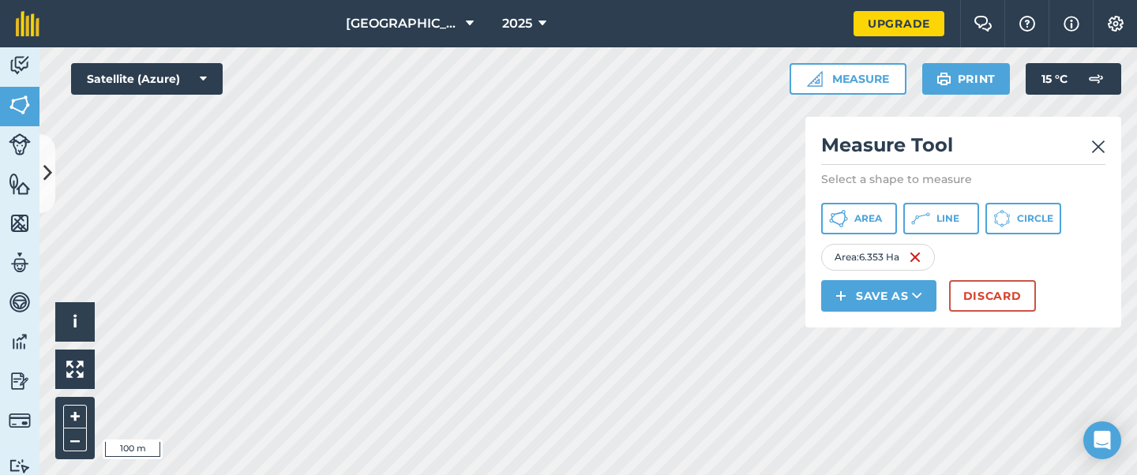
click at [922, 298] on icon at bounding box center [917, 296] width 10 height 16
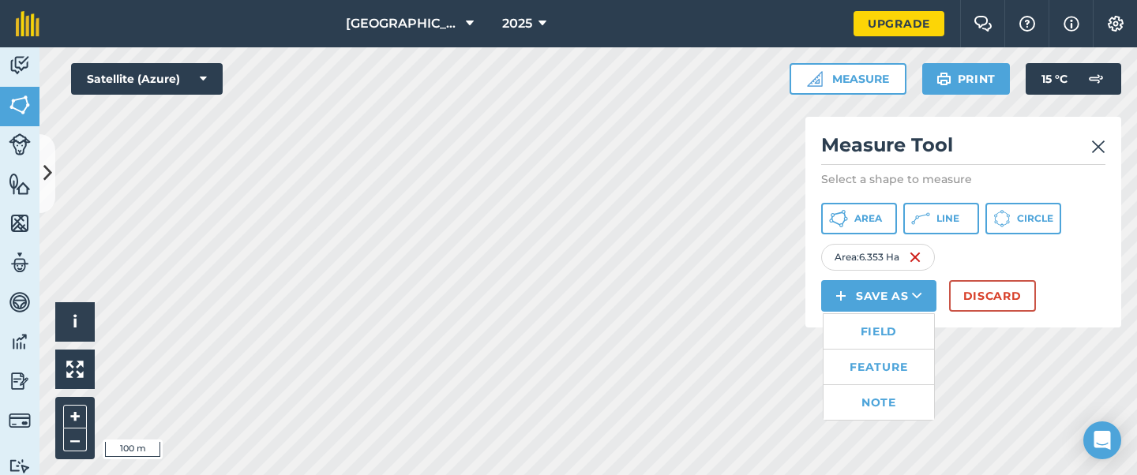
click at [873, 333] on link "Field" at bounding box center [878, 331] width 111 height 35
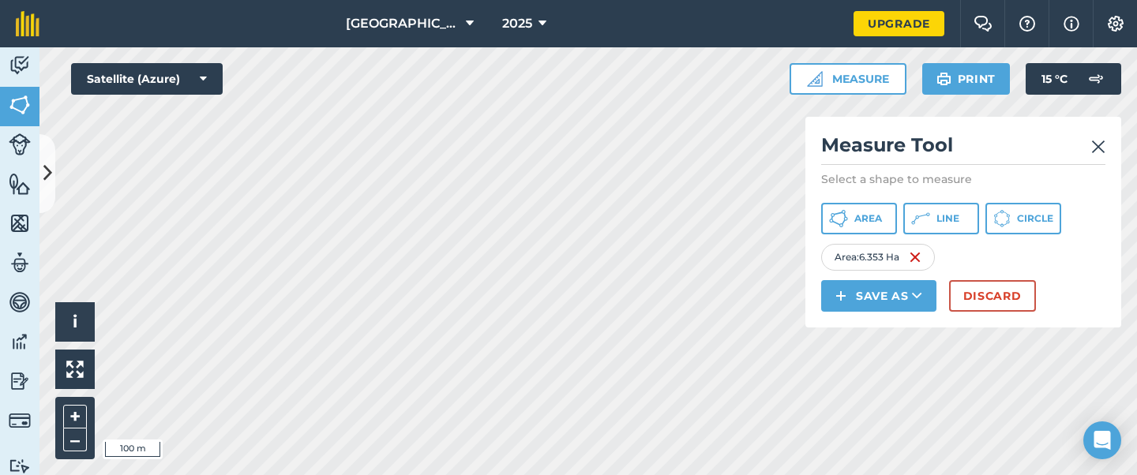
click at [916, 294] on icon at bounding box center [917, 296] width 10 height 16
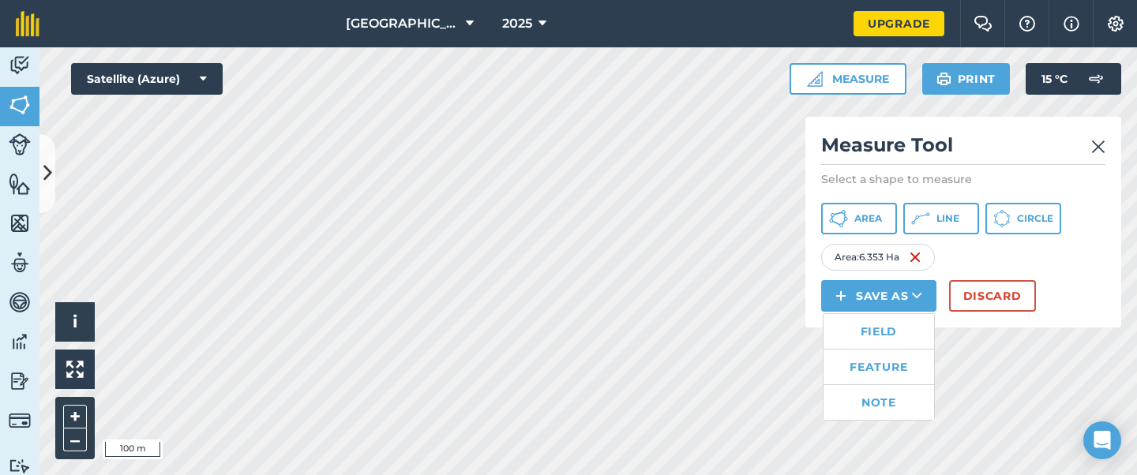
click at [876, 365] on link "Feature" at bounding box center [878, 367] width 111 height 35
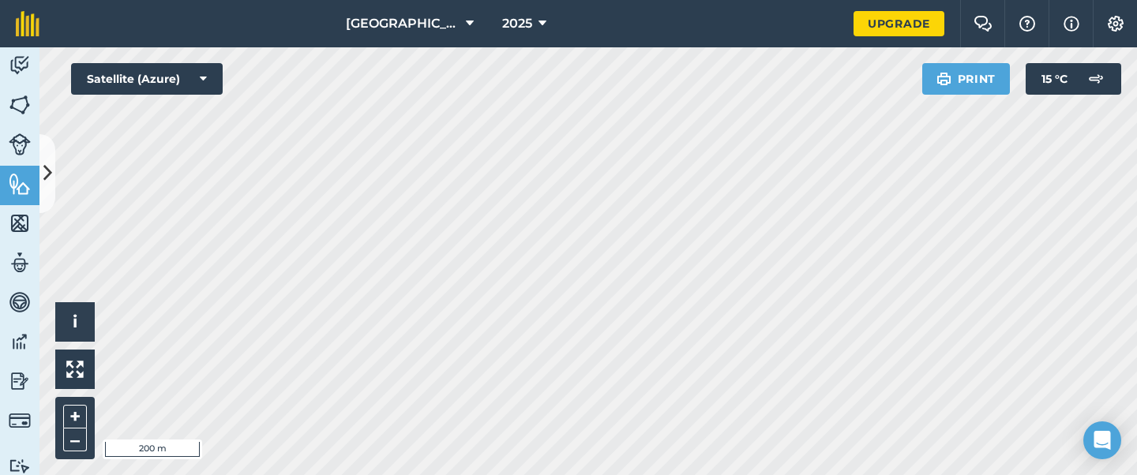
click at [17, 176] on img at bounding box center [20, 184] width 22 height 24
click at [50, 172] on icon at bounding box center [47, 173] width 9 height 28
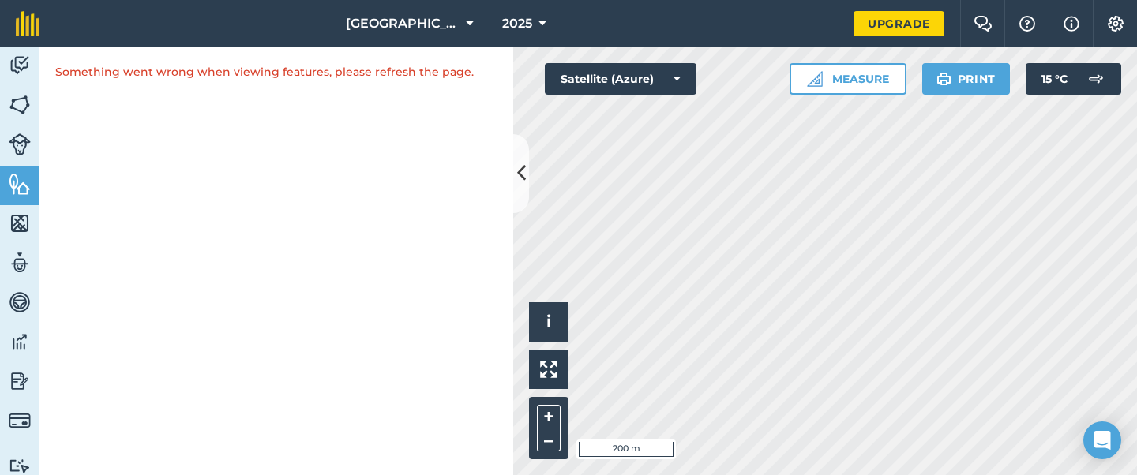
click at [21, 195] on img at bounding box center [20, 184] width 22 height 24
click at [527, 180] on button at bounding box center [521, 173] width 16 height 79
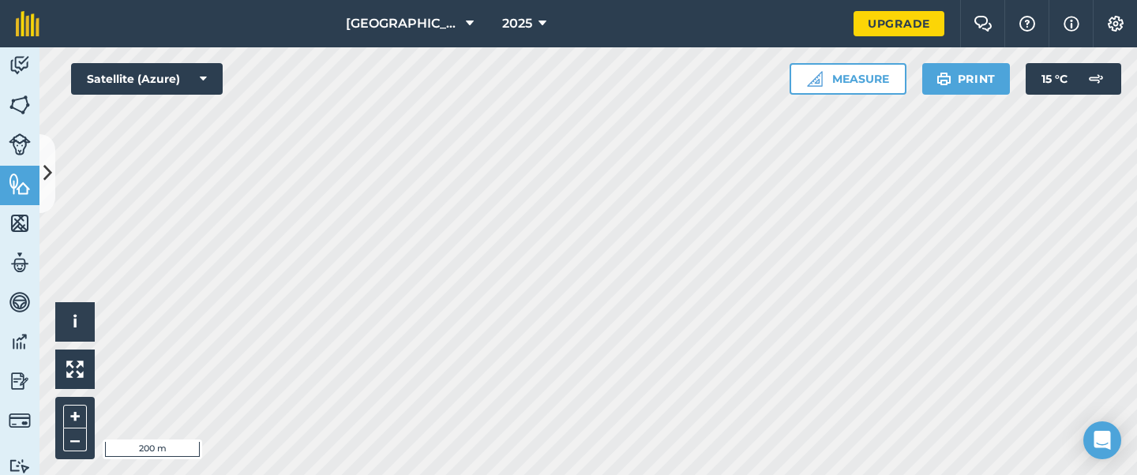
click at [466, 22] on icon at bounding box center [470, 23] width 8 height 19
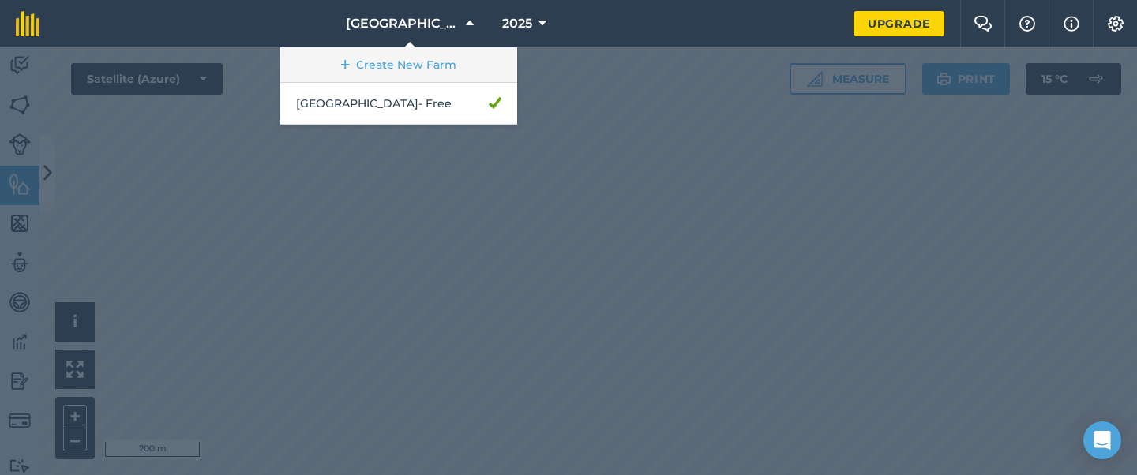
click at [440, 65] on link "Create New Farm" at bounding box center [398, 65] width 237 height 36
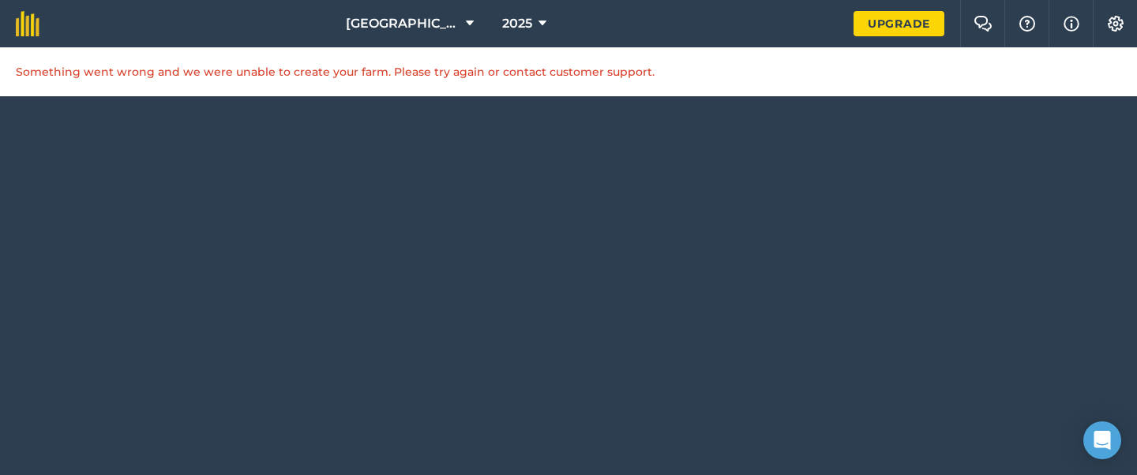
click at [466, 21] on icon at bounding box center [470, 23] width 8 height 19
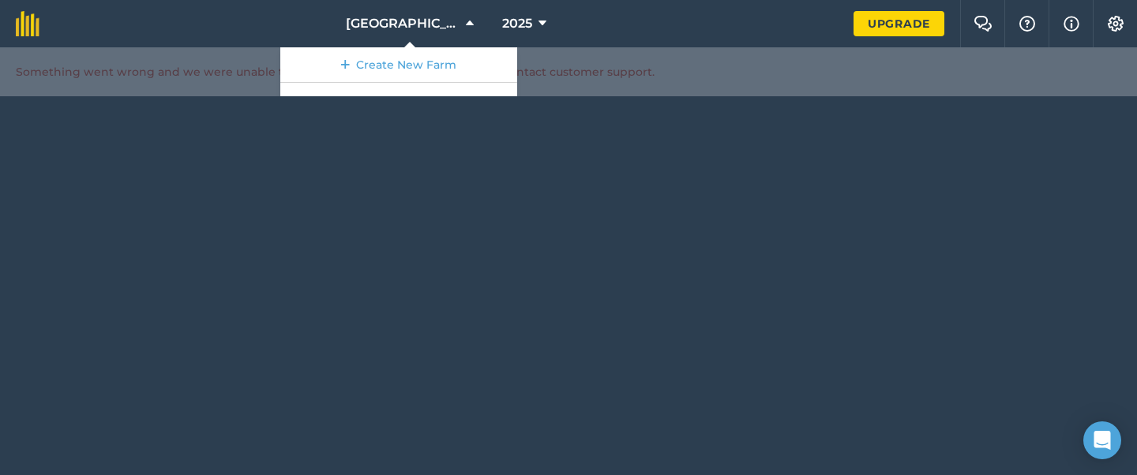
click at [529, 169] on div at bounding box center [568, 261] width 1137 height 428
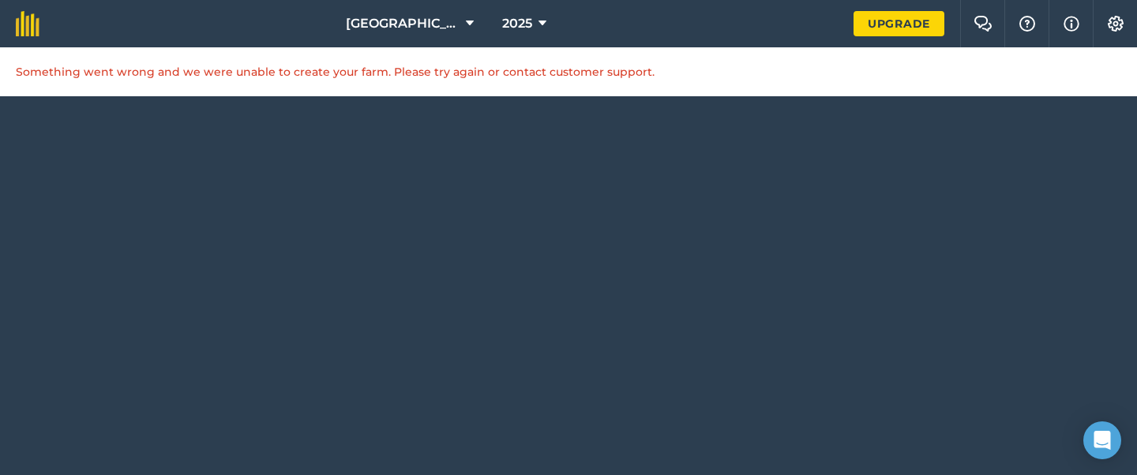
click at [466, 17] on icon at bounding box center [470, 23] width 8 height 19
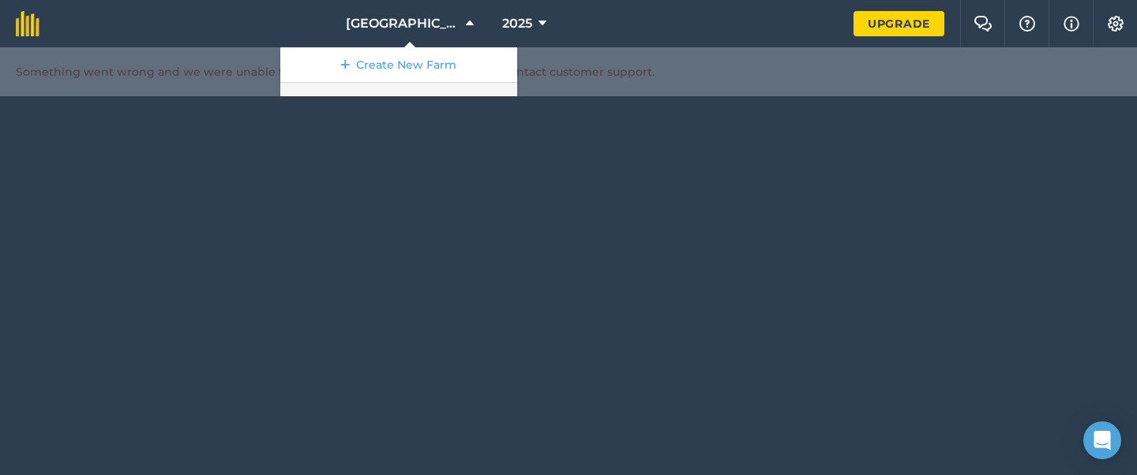
click at [433, 89] on link "Gwern Newydd - Free" at bounding box center [398, 104] width 237 height 42
